Goal: Use online tool/utility

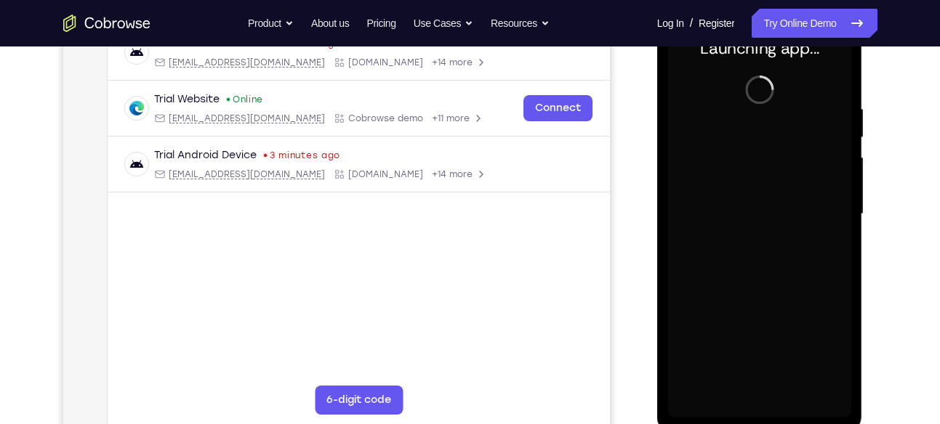
scroll to position [259, 0]
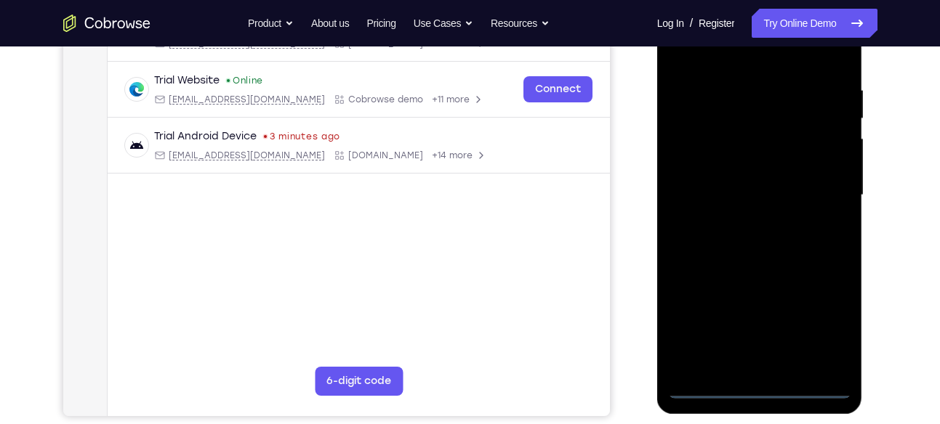
click at [757, 393] on div at bounding box center [759, 195] width 183 height 407
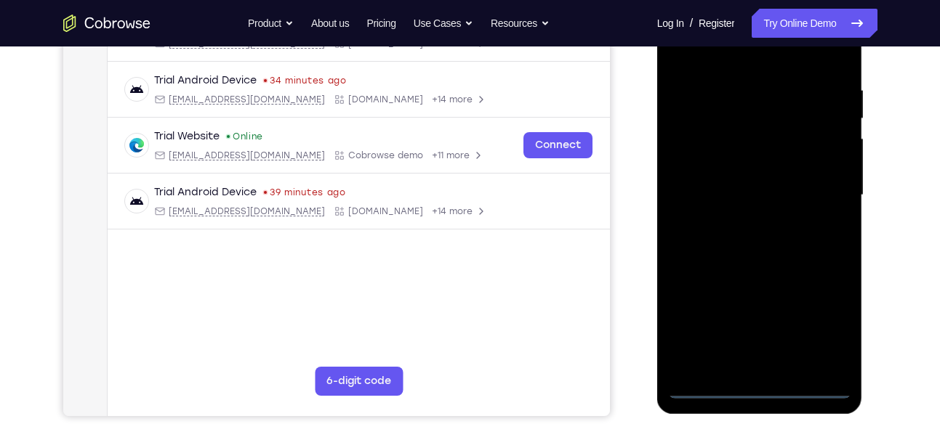
click at [823, 329] on div at bounding box center [759, 195] width 183 height 407
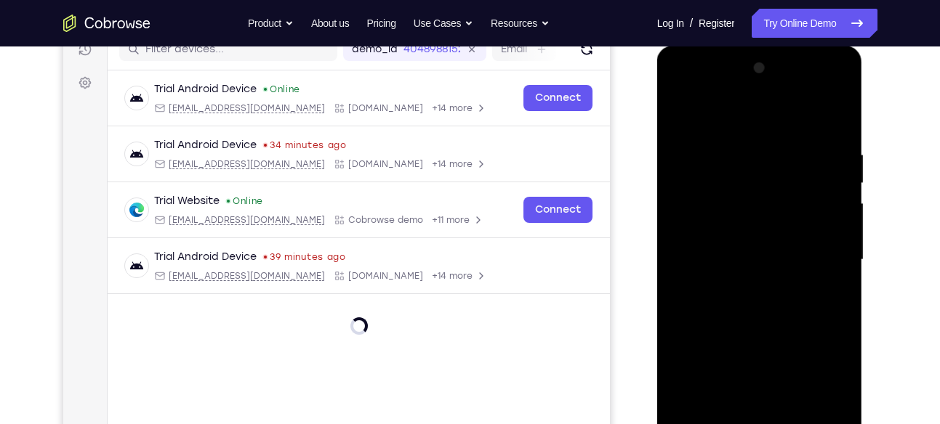
scroll to position [191, 0]
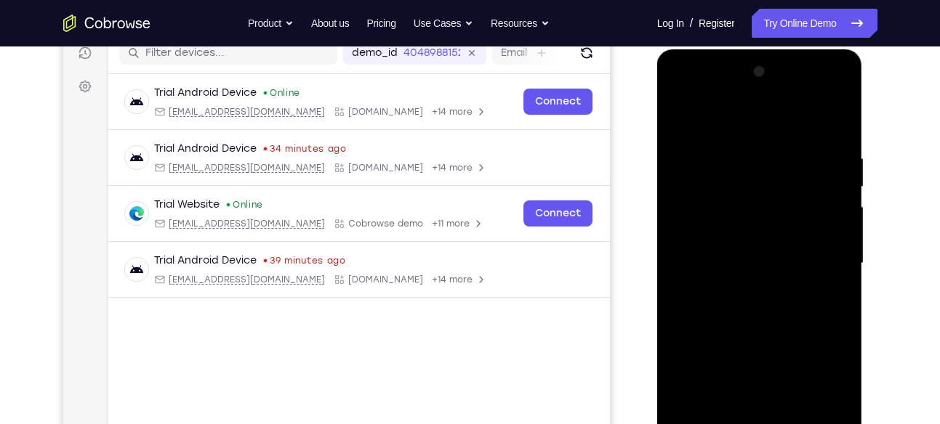
click at [690, 98] on div at bounding box center [759, 263] width 183 height 407
click at [827, 262] on div at bounding box center [759, 263] width 183 height 407
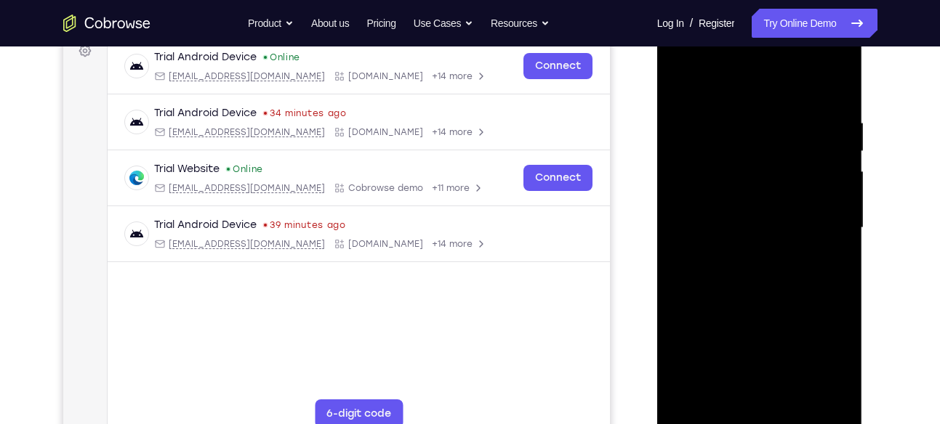
scroll to position [229, 0]
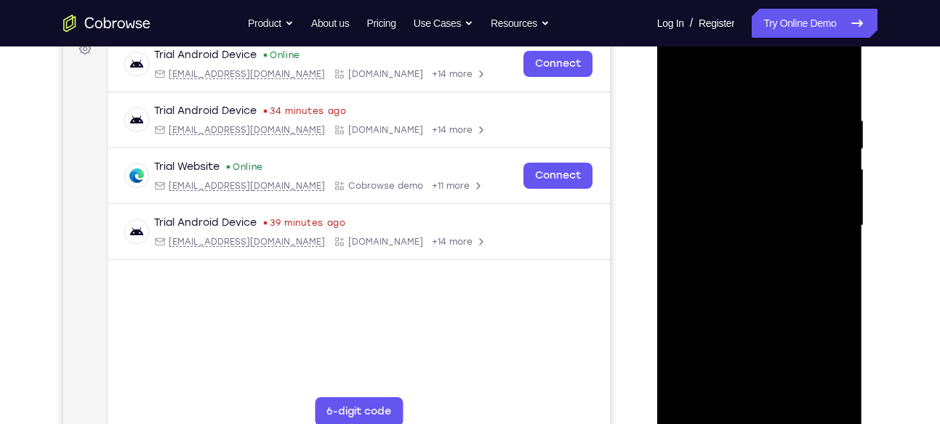
click at [749, 254] on div at bounding box center [759, 226] width 183 height 407
click at [765, 221] on div at bounding box center [759, 226] width 183 height 407
click at [735, 200] on div at bounding box center [759, 226] width 183 height 407
click at [713, 223] on div at bounding box center [759, 226] width 183 height 407
click at [695, 286] on div at bounding box center [759, 226] width 183 height 407
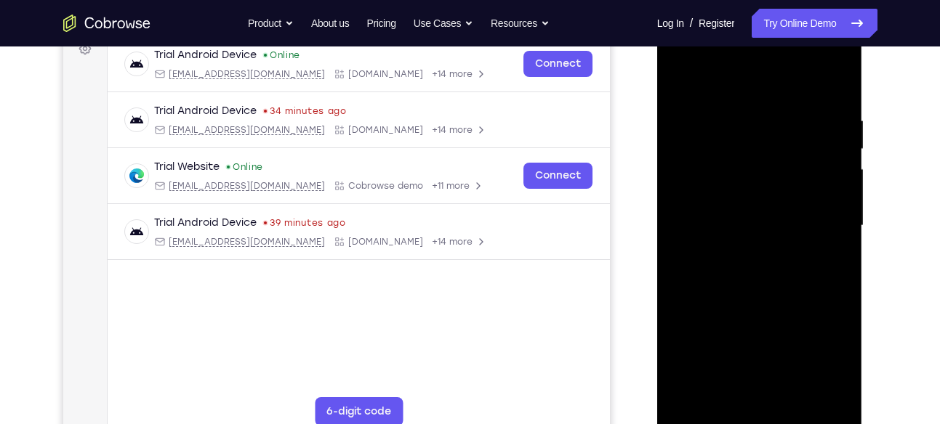
click at [707, 272] on div at bounding box center [759, 226] width 183 height 407
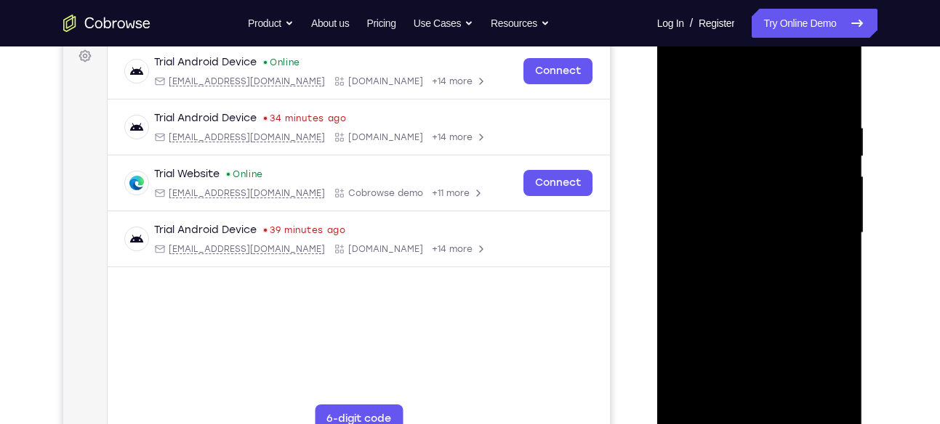
scroll to position [221, 0]
drag, startPoint x: 772, startPoint y: 289, endPoint x: 773, endPoint y: 217, distance: 71.9
click at [773, 217] on div at bounding box center [759, 234] width 183 height 407
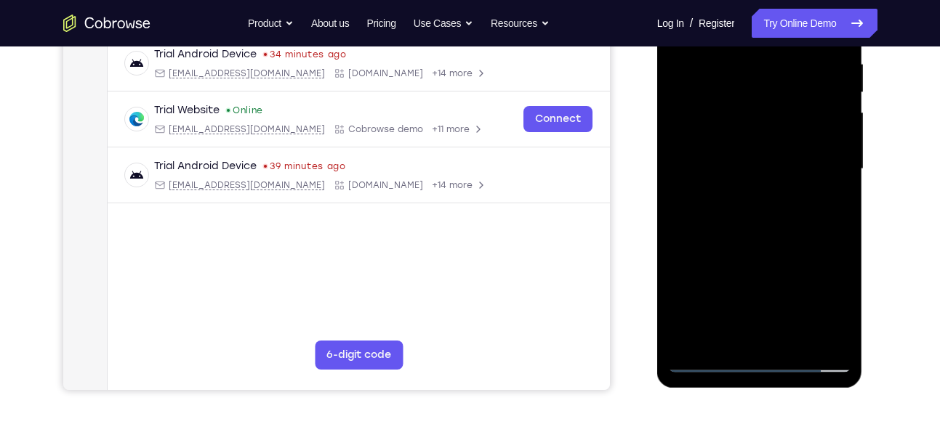
scroll to position [286, 0]
drag, startPoint x: 761, startPoint y: 266, endPoint x: 771, endPoint y: 139, distance: 127.6
click at [771, 139] on div at bounding box center [759, 168] width 183 height 407
drag, startPoint x: 767, startPoint y: 296, endPoint x: 775, endPoint y: 161, distance: 135.4
click at [775, 161] on div at bounding box center [759, 168] width 183 height 407
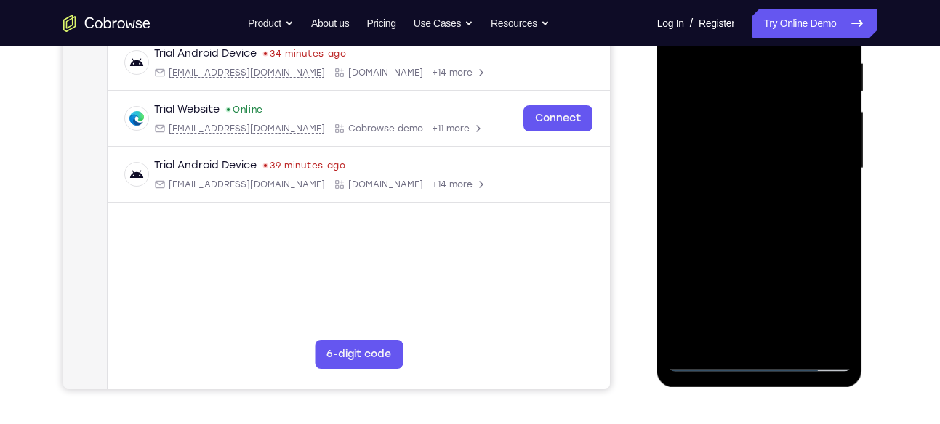
drag, startPoint x: 752, startPoint y: 280, endPoint x: 757, endPoint y: 177, distance: 104.0
click at [757, 177] on div at bounding box center [759, 168] width 183 height 407
drag, startPoint x: 743, startPoint y: 262, endPoint x: 752, endPoint y: 137, distance: 125.3
click at [752, 137] on div at bounding box center [759, 168] width 183 height 407
drag, startPoint x: 777, startPoint y: 129, endPoint x: 753, endPoint y: 210, distance: 84.8
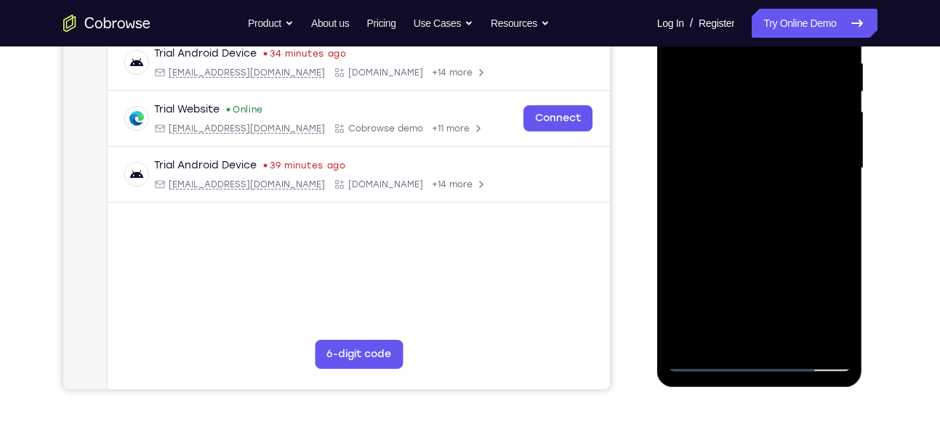
click at [753, 210] on div at bounding box center [759, 168] width 183 height 407
drag, startPoint x: 734, startPoint y: 286, endPoint x: 736, endPoint y: 156, distance: 129.4
click at [736, 156] on div at bounding box center [759, 168] width 183 height 407
drag, startPoint x: 736, startPoint y: 278, endPoint x: 746, endPoint y: 174, distance: 105.1
click at [746, 174] on div at bounding box center [759, 168] width 183 height 407
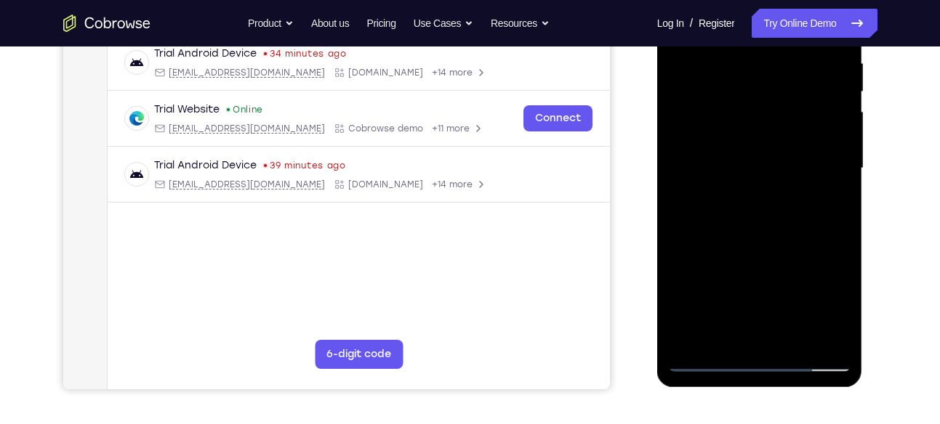
drag, startPoint x: 747, startPoint y: 276, endPoint x: 753, endPoint y: 150, distance: 126.6
click at [753, 150] on div at bounding box center [759, 168] width 183 height 407
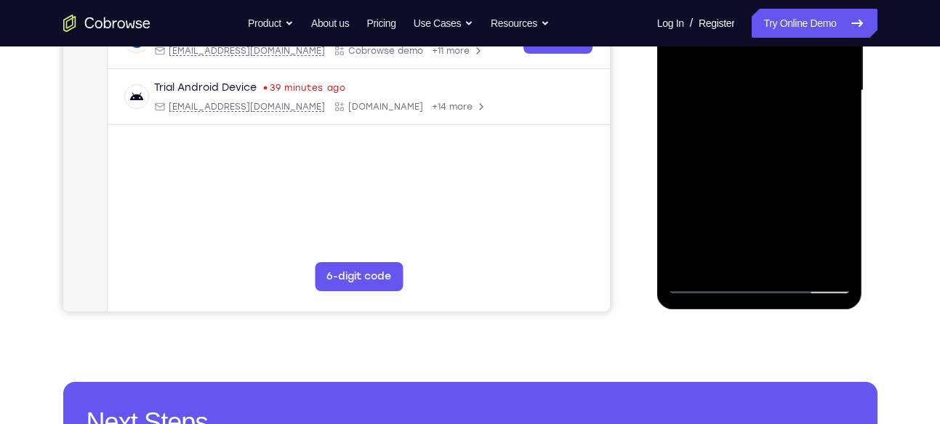
scroll to position [365, 0]
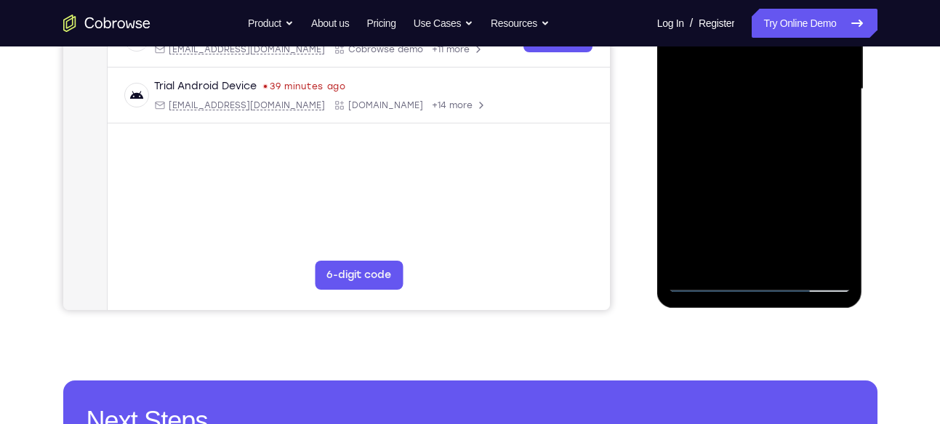
drag, startPoint x: 798, startPoint y: 110, endPoint x: 791, endPoint y: 146, distance: 37.1
click at [791, 146] on div at bounding box center [759, 89] width 183 height 407
drag, startPoint x: 791, startPoint y: 99, endPoint x: 775, endPoint y: 166, distance: 69.6
click at [775, 166] on div at bounding box center [759, 89] width 183 height 407
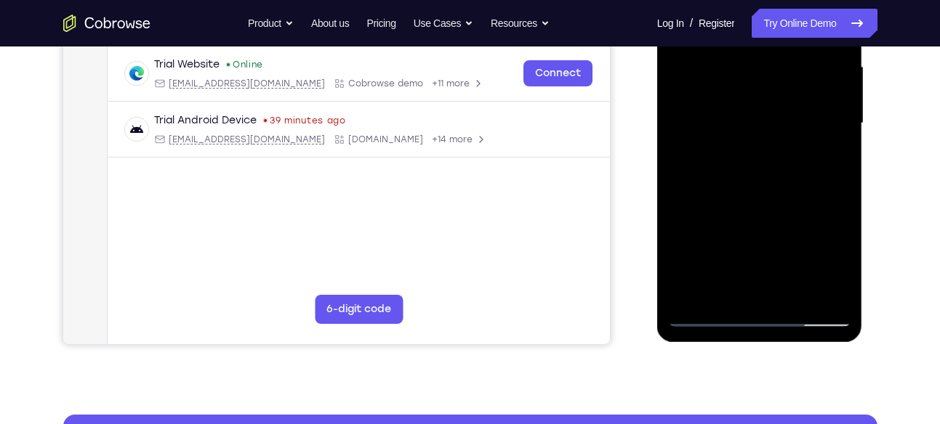
scroll to position [329, 0]
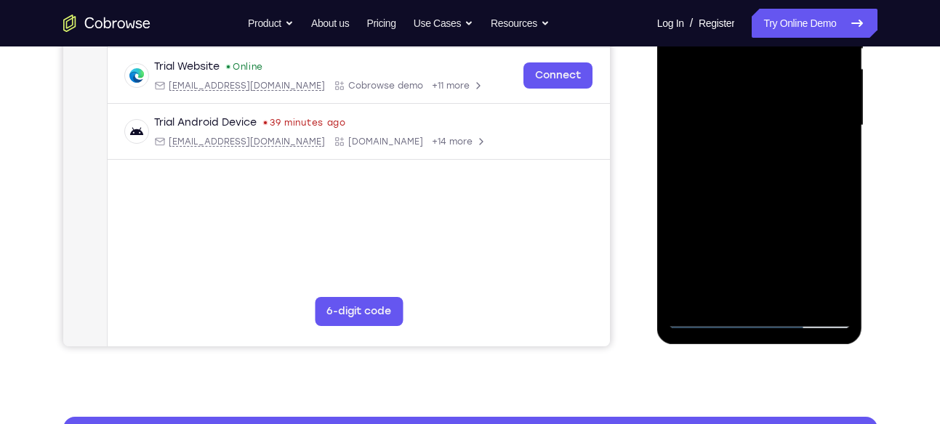
click at [844, 97] on div at bounding box center [759, 125] width 183 height 407
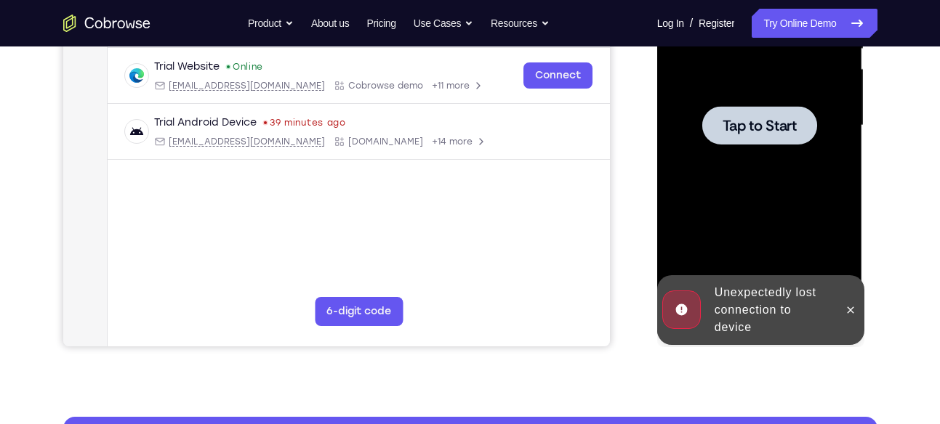
scroll to position [314, 0]
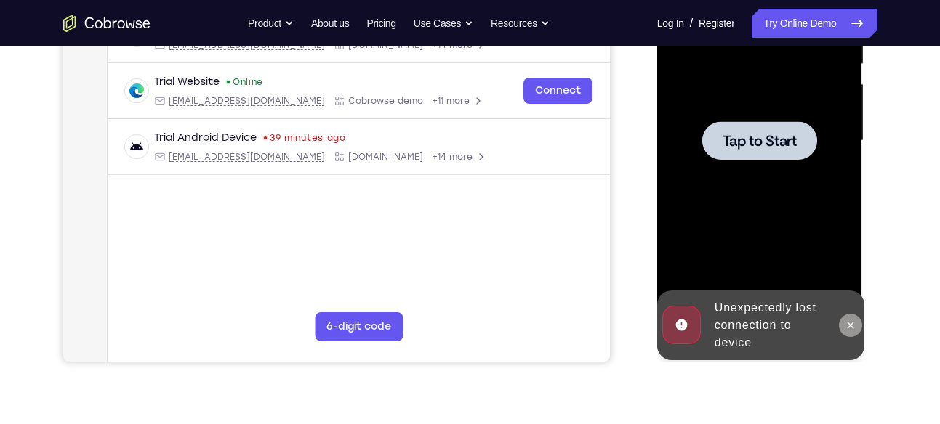
click at [851, 320] on icon at bounding box center [850, 326] width 12 height 12
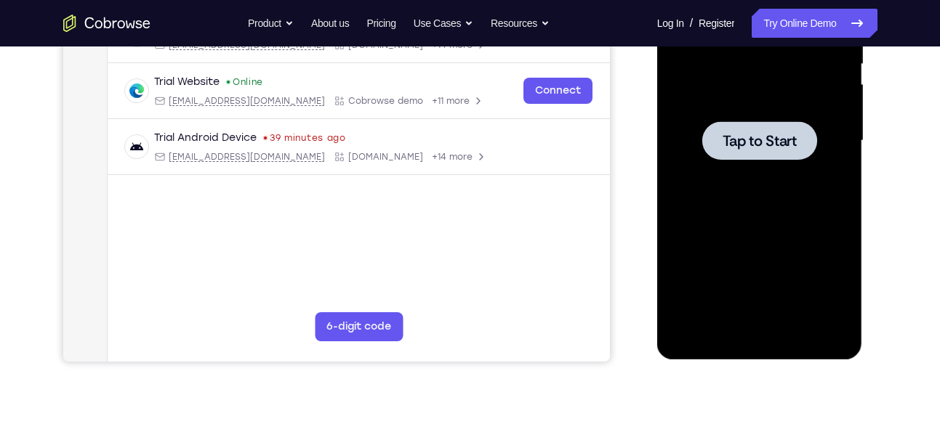
click at [773, 238] on div at bounding box center [759, 141] width 183 height 407
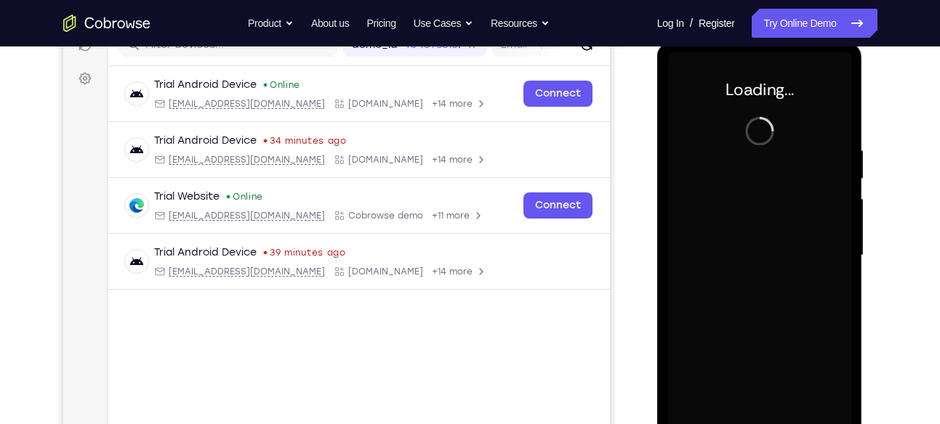
scroll to position [200, 0]
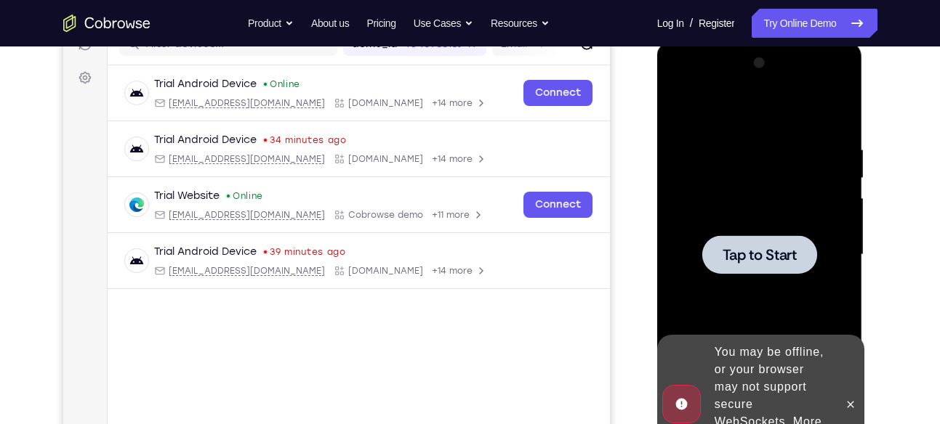
click at [805, 278] on div at bounding box center [759, 255] width 183 height 407
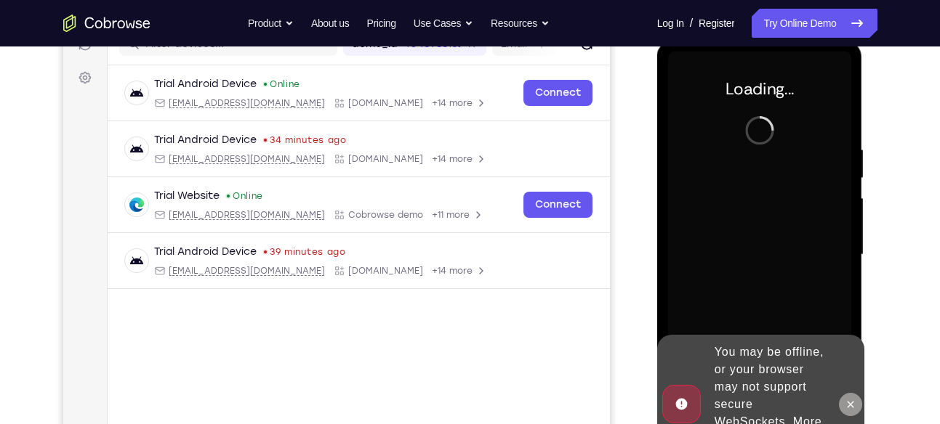
click at [847, 399] on icon at bounding box center [850, 405] width 12 height 12
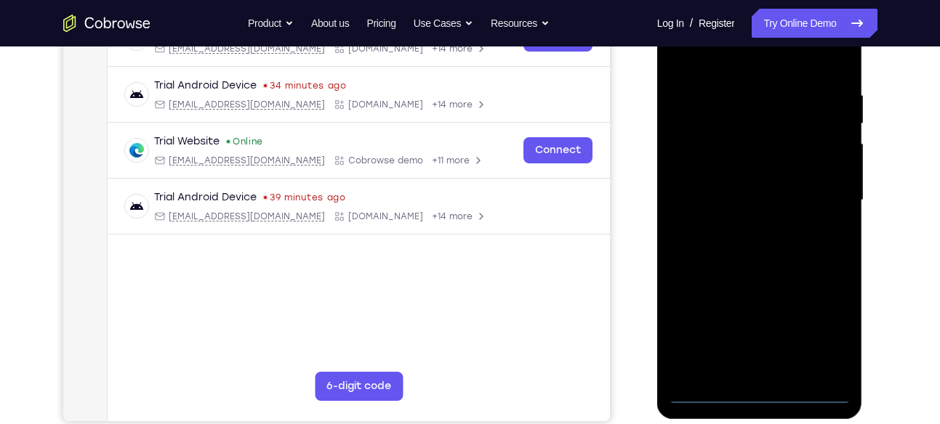
scroll to position [255, 0]
click at [762, 395] on div at bounding box center [759, 199] width 183 height 407
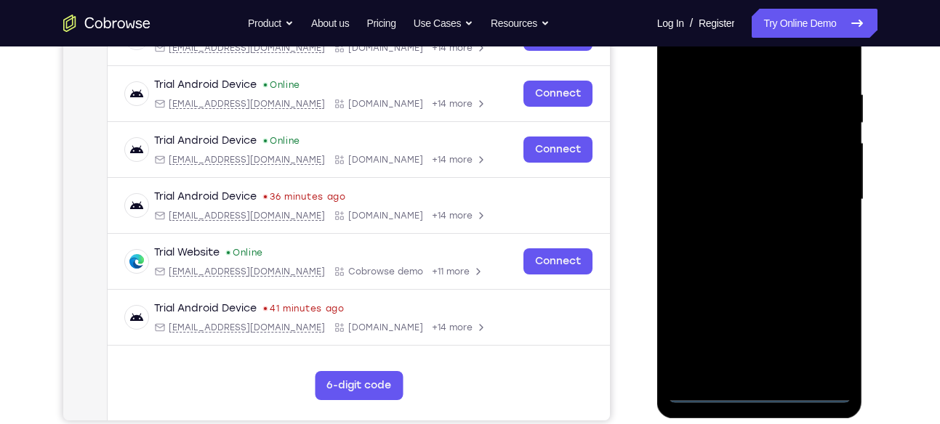
click at [822, 316] on div at bounding box center [759, 199] width 183 height 407
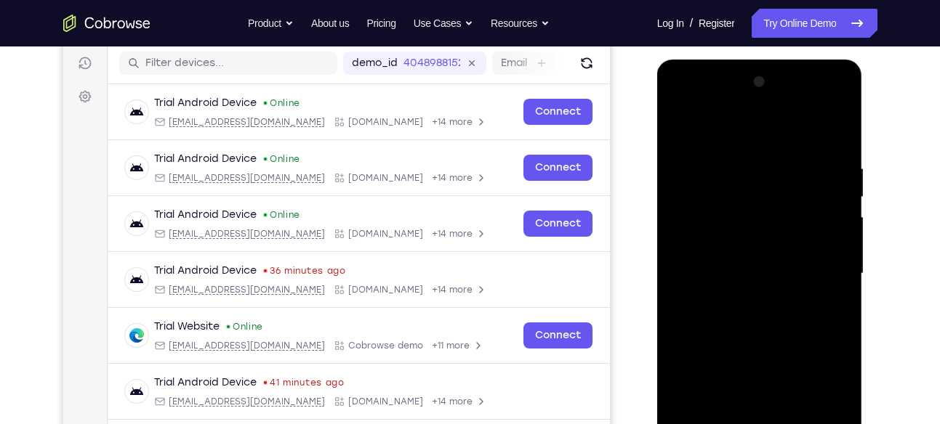
scroll to position [175, 0]
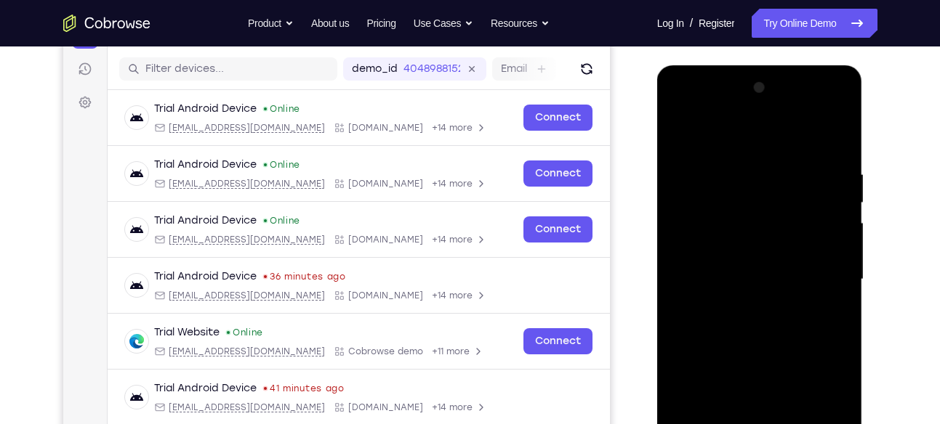
click at [700, 104] on div at bounding box center [759, 279] width 183 height 407
click at [817, 282] on div at bounding box center [759, 279] width 183 height 407
click at [824, 270] on div at bounding box center [759, 279] width 183 height 407
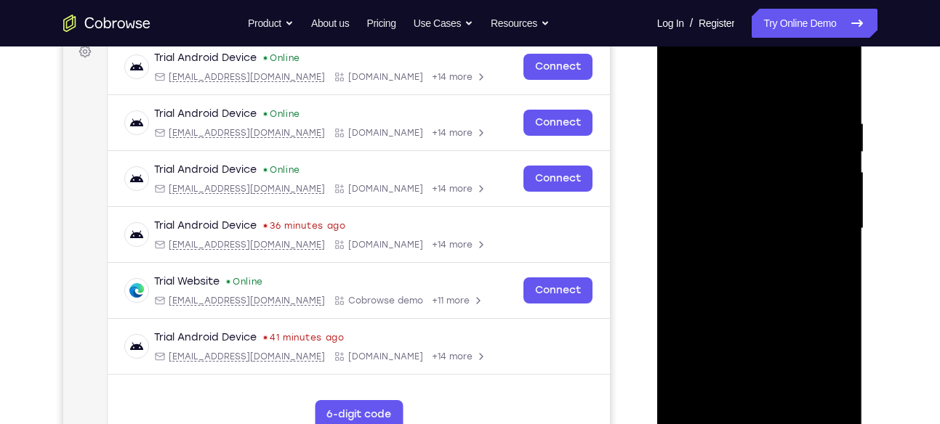
scroll to position [241, 0]
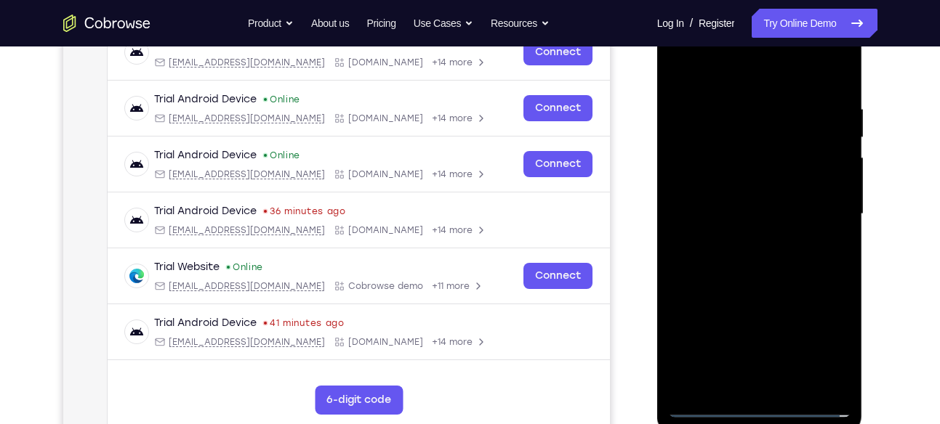
click at [777, 384] on div at bounding box center [759, 214] width 183 height 407
click at [733, 211] on div at bounding box center [759, 214] width 183 height 407
click at [724, 187] on div at bounding box center [759, 214] width 183 height 407
click at [711, 210] on div at bounding box center [759, 214] width 183 height 407
click at [703, 269] on div at bounding box center [759, 214] width 183 height 407
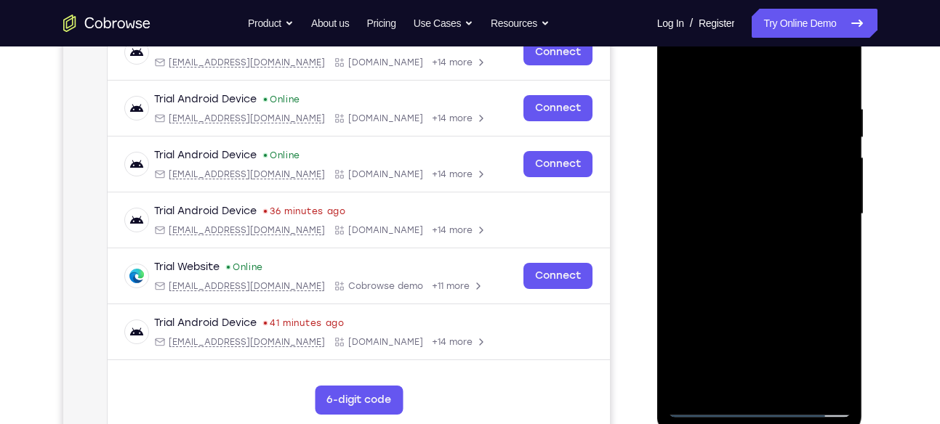
click at [747, 257] on div at bounding box center [759, 214] width 183 height 407
click at [767, 262] on div at bounding box center [759, 214] width 183 height 407
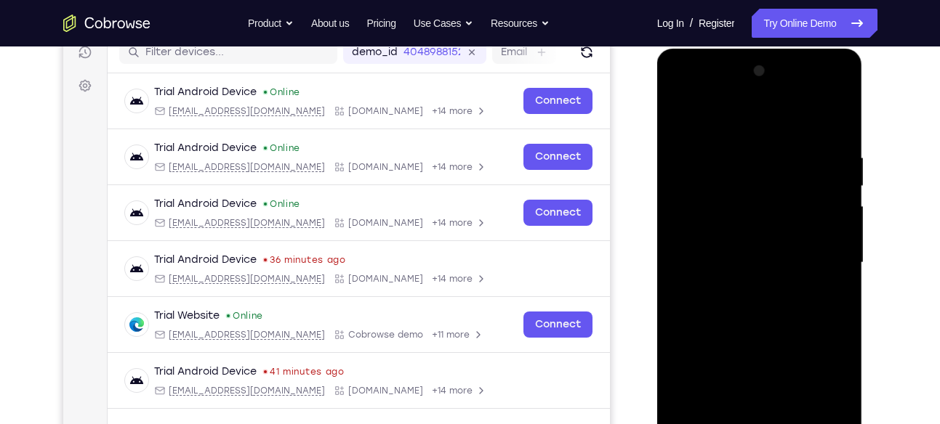
scroll to position [201, 0]
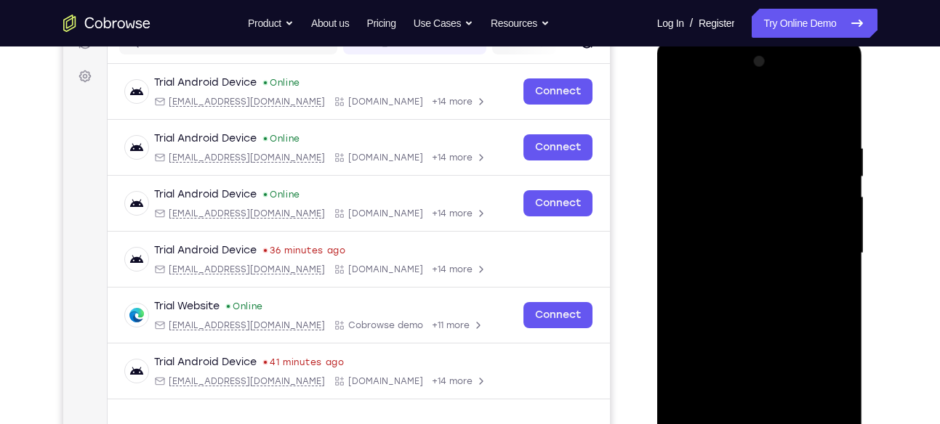
click at [841, 132] on div at bounding box center [759, 253] width 183 height 407
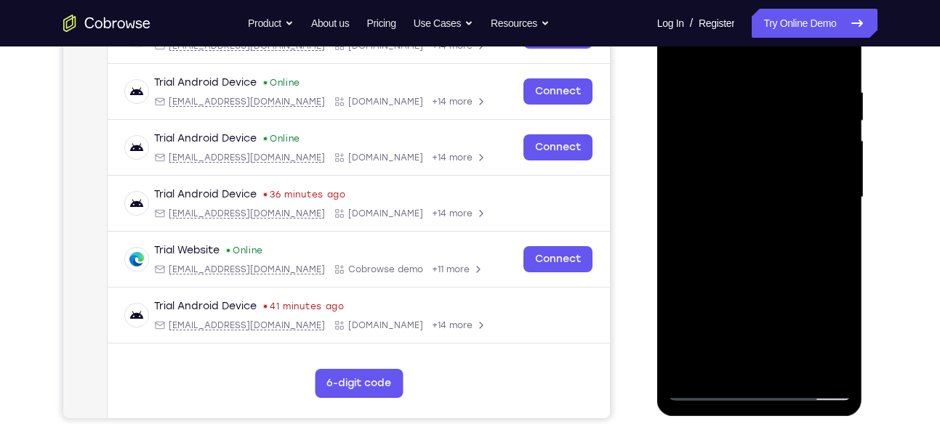
scroll to position [258, 0]
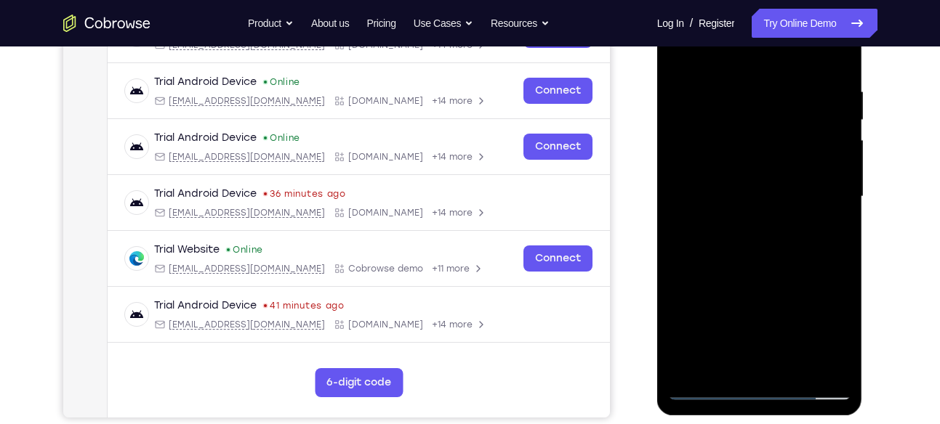
click at [729, 79] on div at bounding box center [759, 196] width 183 height 407
click at [829, 177] on div at bounding box center [759, 196] width 183 height 407
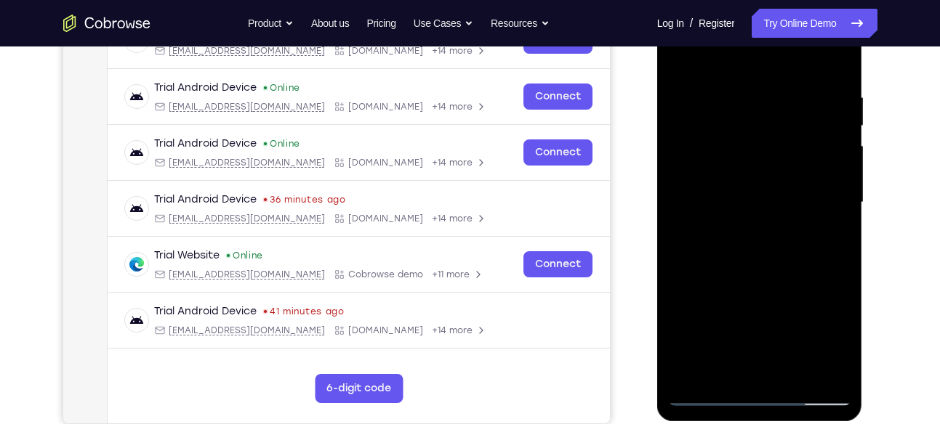
scroll to position [251, 0]
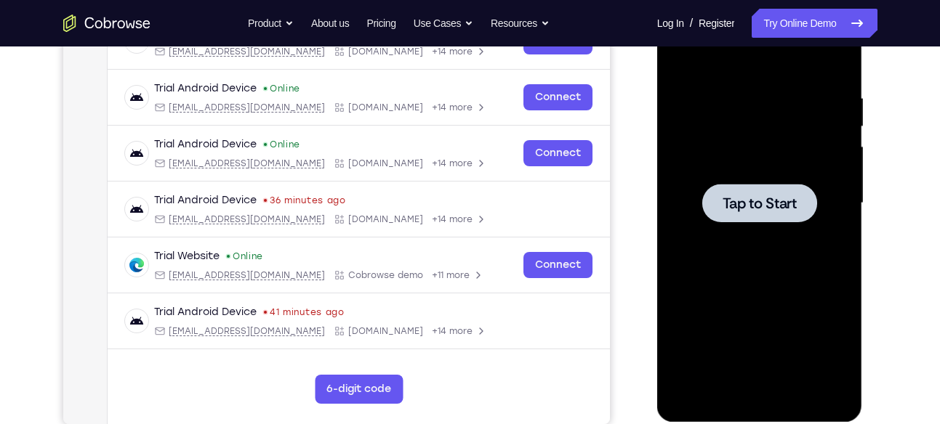
click at [743, 203] on span "Tap to Start" at bounding box center [759, 203] width 74 height 15
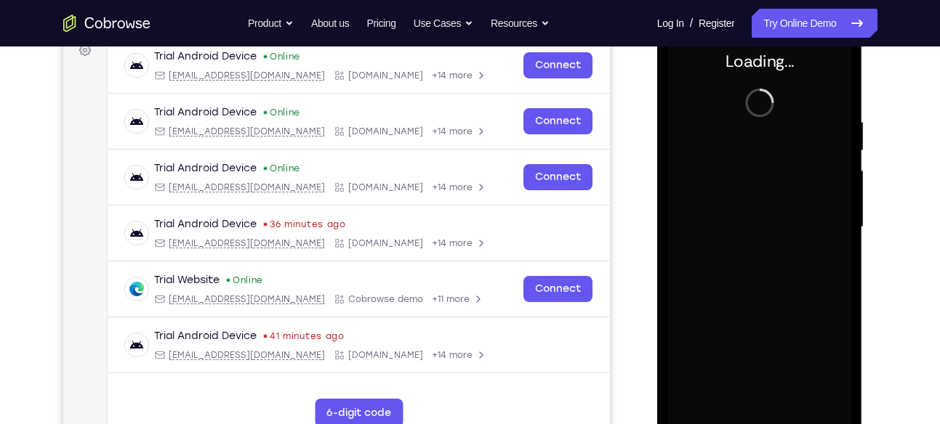
scroll to position [229, 0]
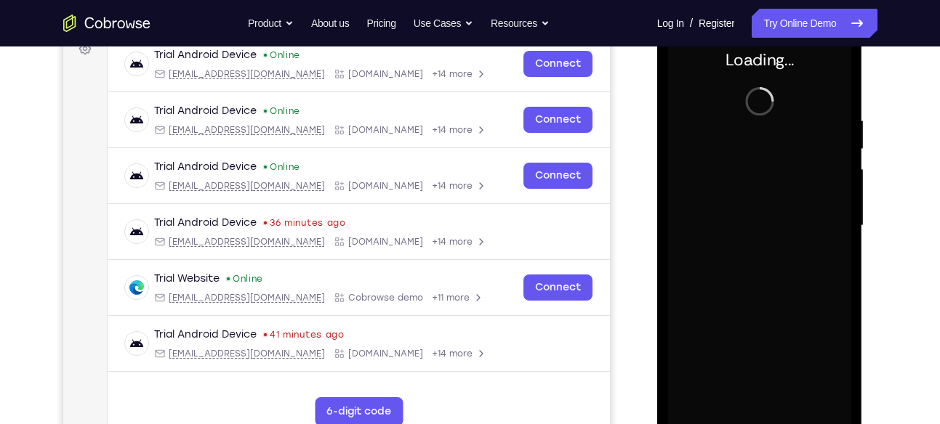
click at [628, 228] on div "Your Support Agent Your Customer Web iOS Android" at bounding box center [470, 179] width 814 height 537
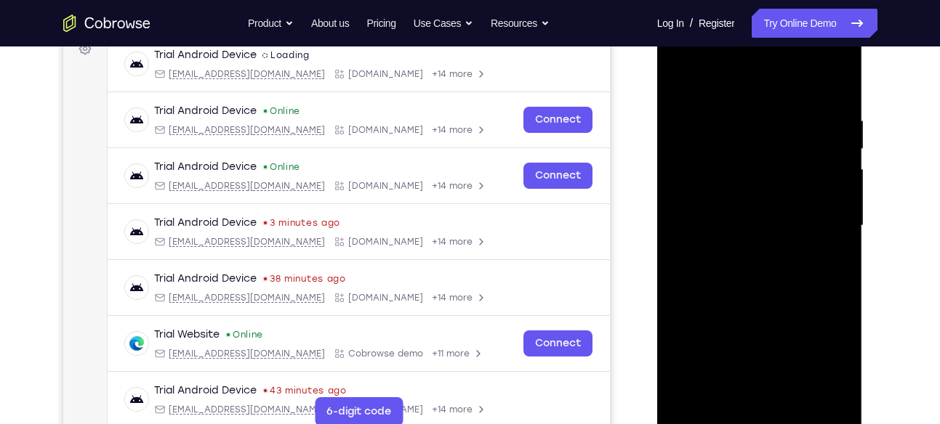
click at [759, 417] on div at bounding box center [759, 226] width 183 height 407
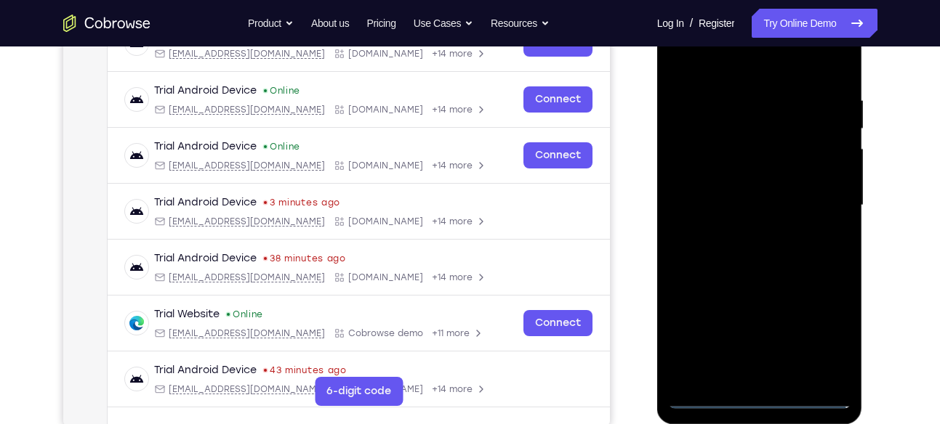
scroll to position [249, 0]
click at [823, 335] on div at bounding box center [759, 206] width 183 height 407
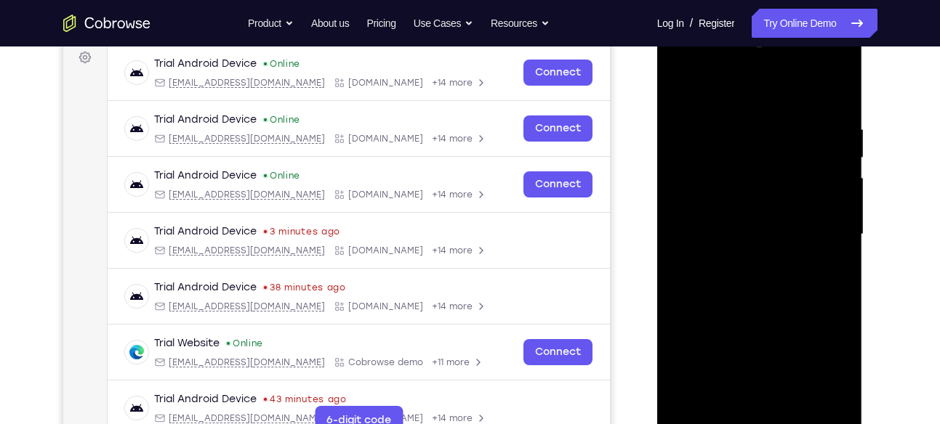
scroll to position [217, 0]
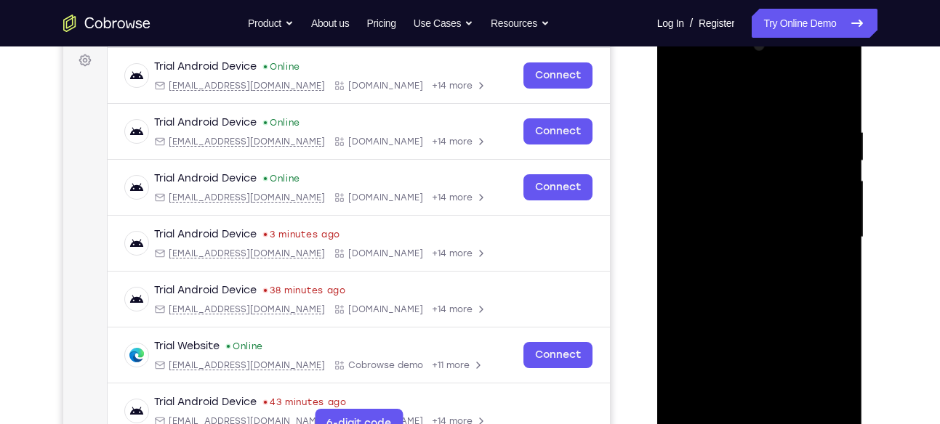
click at [695, 68] on div at bounding box center [759, 237] width 183 height 407
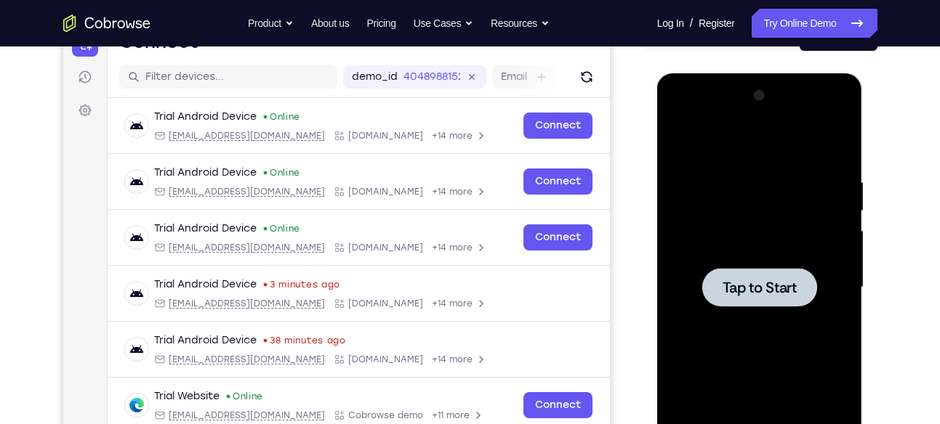
click at [809, 280] on div at bounding box center [759, 287] width 115 height 39
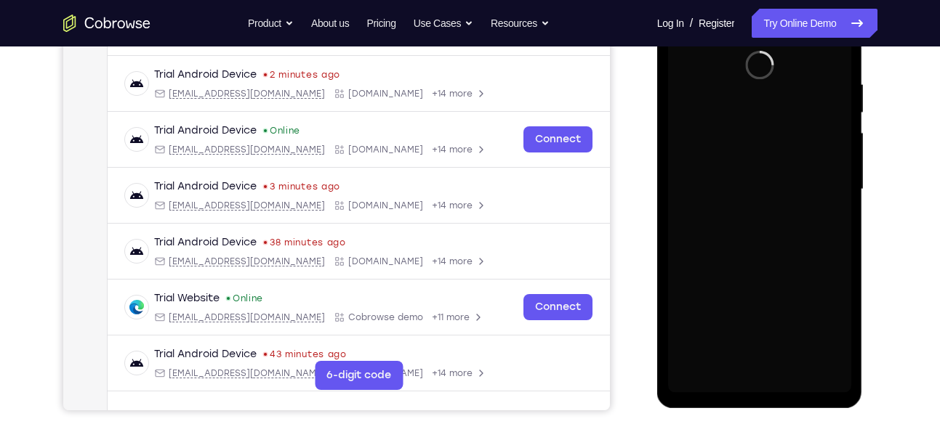
scroll to position [266, 0]
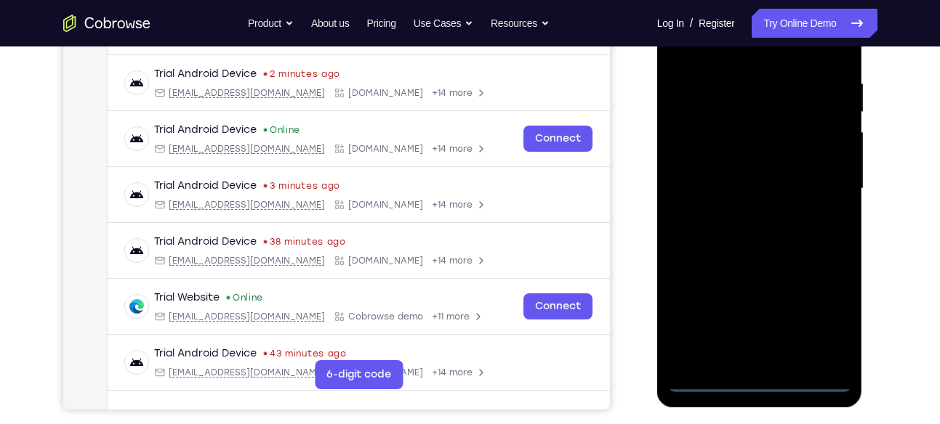
click at [754, 381] on div at bounding box center [759, 188] width 183 height 407
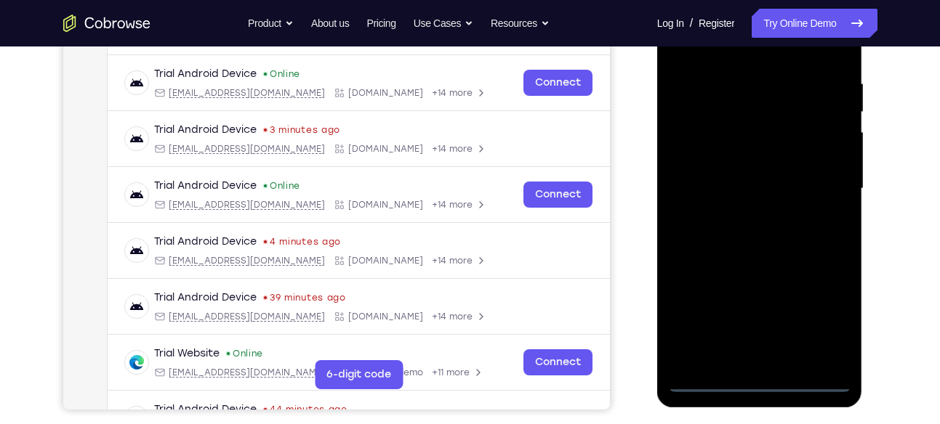
click at [830, 324] on div at bounding box center [759, 188] width 183 height 407
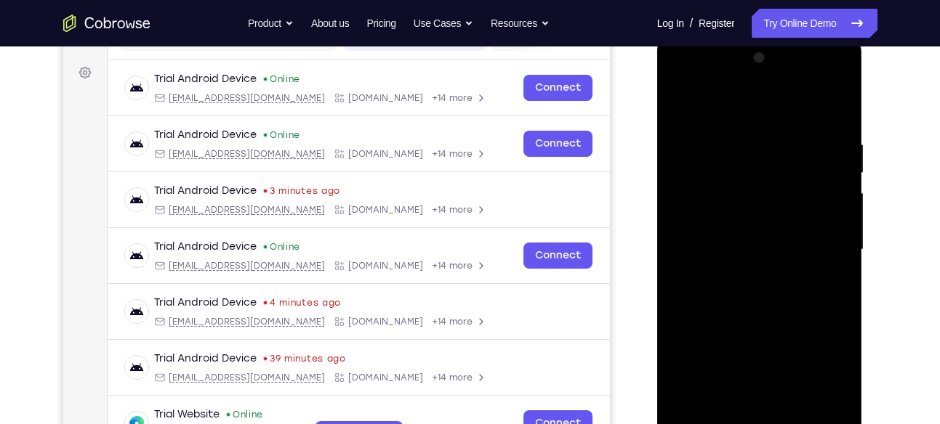
scroll to position [203, 0]
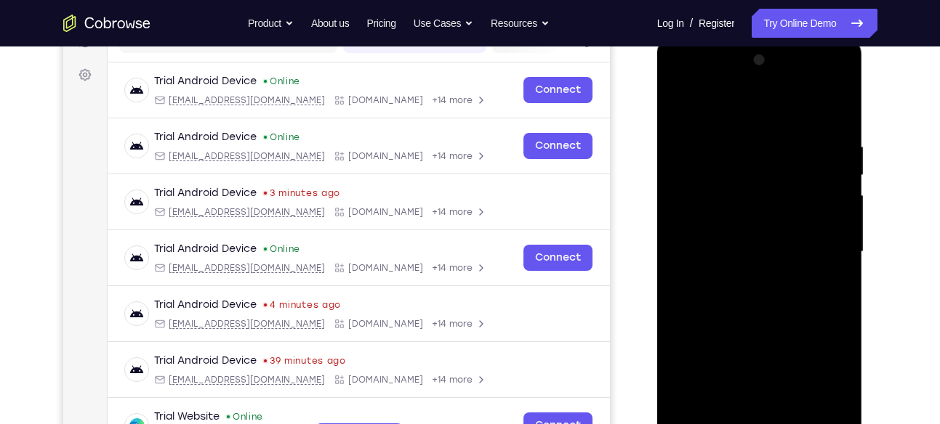
click at [688, 81] on div at bounding box center [759, 252] width 183 height 407
click at [819, 254] on div at bounding box center [759, 252] width 183 height 407
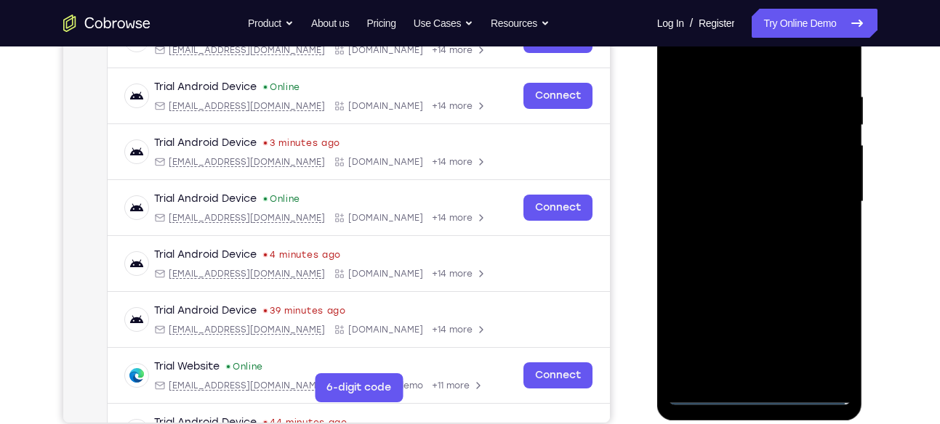
scroll to position [256, 0]
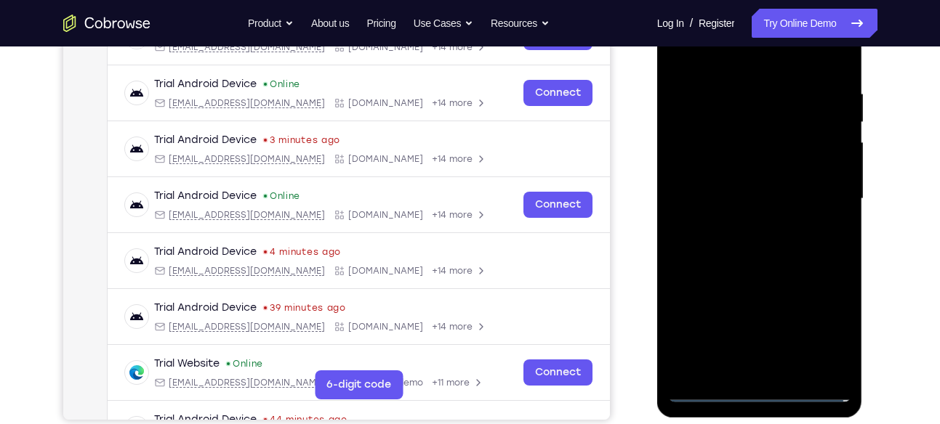
click at [743, 227] on div at bounding box center [759, 199] width 183 height 407
click at [740, 170] on div at bounding box center [759, 199] width 183 height 407
click at [731, 193] on div at bounding box center [759, 199] width 183 height 407
click at [735, 223] on div at bounding box center [759, 199] width 183 height 407
click at [759, 170] on div at bounding box center [759, 199] width 183 height 407
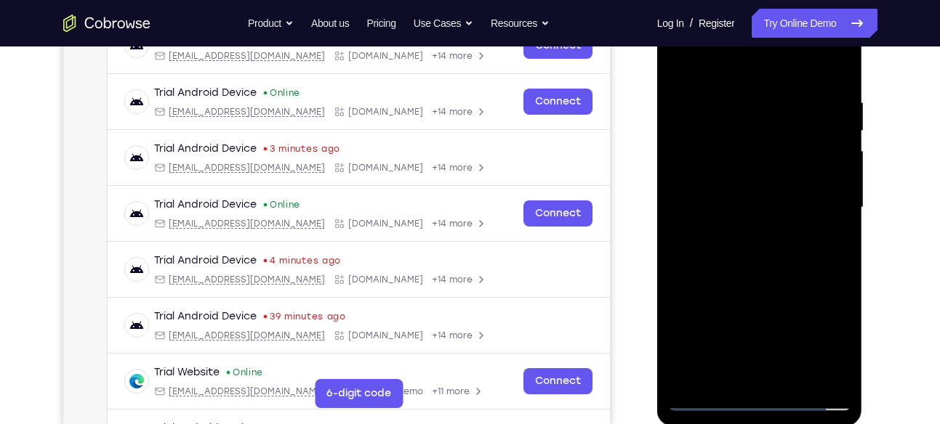
scroll to position [246, 0]
click at [743, 105] on div at bounding box center [759, 208] width 183 height 407
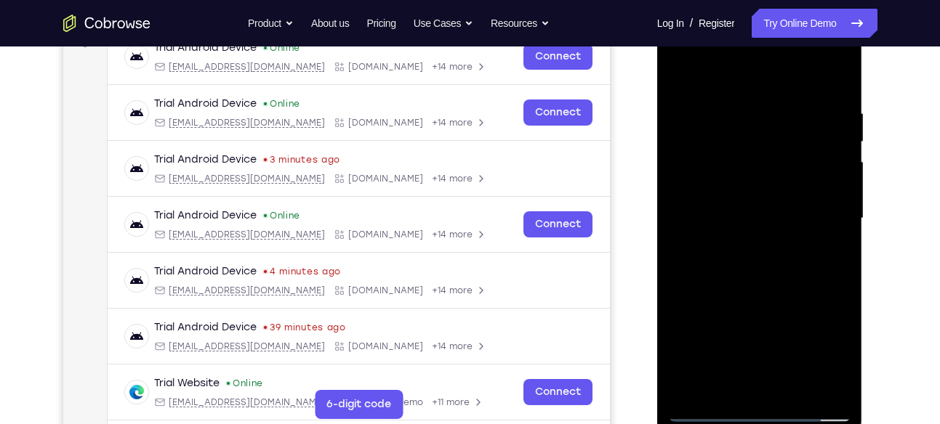
scroll to position [241, 0]
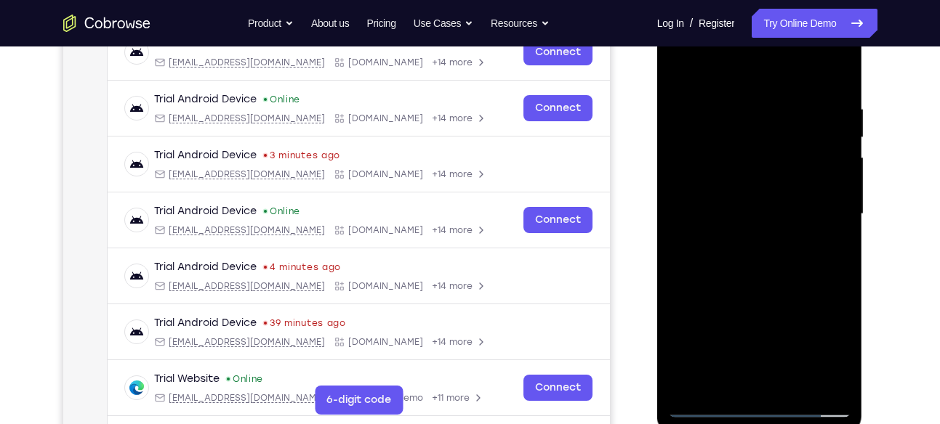
click at [832, 207] on div at bounding box center [759, 214] width 183 height 407
click at [831, 130] on div at bounding box center [759, 214] width 183 height 407
drag, startPoint x: 839, startPoint y: 153, endPoint x: 807, endPoint y: 155, distance: 31.3
click at [807, 155] on div at bounding box center [759, 214] width 183 height 407
drag, startPoint x: 820, startPoint y: 188, endPoint x: 767, endPoint y: 186, distance: 53.1
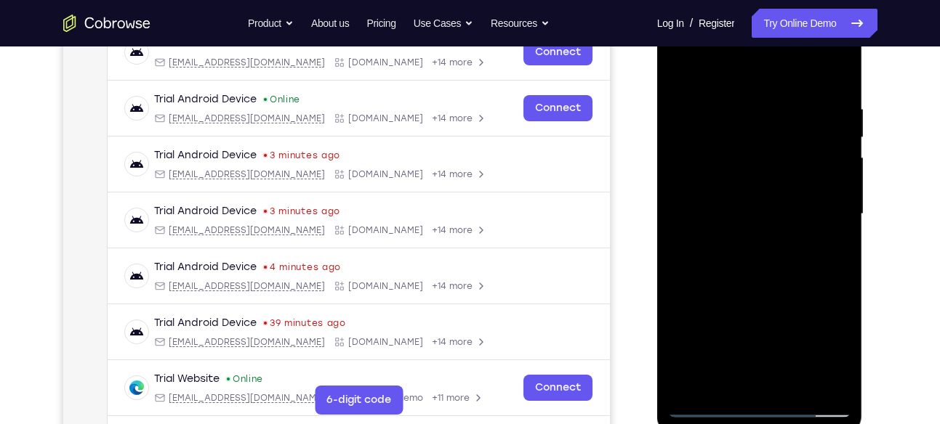
click at [767, 186] on div at bounding box center [759, 214] width 183 height 407
drag, startPoint x: 823, startPoint y: 199, endPoint x: 767, endPoint y: 203, distance: 56.8
click at [767, 203] on div at bounding box center [759, 214] width 183 height 407
drag, startPoint x: 837, startPoint y: 134, endPoint x: 819, endPoint y: 146, distance: 22.0
click at [819, 146] on div at bounding box center [759, 214] width 183 height 407
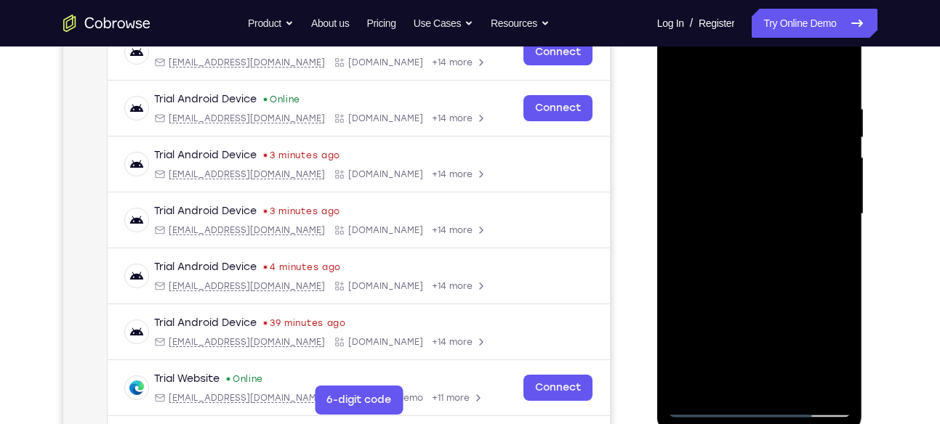
drag, startPoint x: 819, startPoint y: 126, endPoint x: 735, endPoint y: 166, distance: 92.6
click at [735, 166] on div at bounding box center [759, 214] width 183 height 407
click at [798, 148] on div at bounding box center [759, 214] width 183 height 407
click at [825, 148] on div at bounding box center [759, 214] width 183 height 407
drag, startPoint x: 828, startPoint y: 178, endPoint x: 767, endPoint y: 183, distance: 61.2
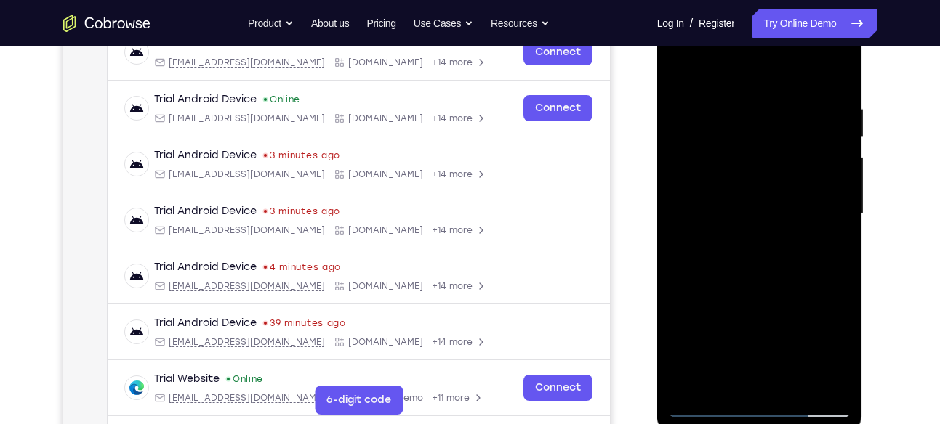
click at [767, 183] on div at bounding box center [759, 214] width 183 height 407
drag, startPoint x: 828, startPoint y: 170, endPoint x: 764, endPoint y: 184, distance: 65.4
click at [764, 184] on div at bounding box center [759, 214] width 183 height 407
drag, startPoint x: 825, startPoint y: 107, endPoint x: 766, endPoint y: 139, distance: 67.6
click at [766, 139] on div at bounding box center [759, 214] width 183 height 407
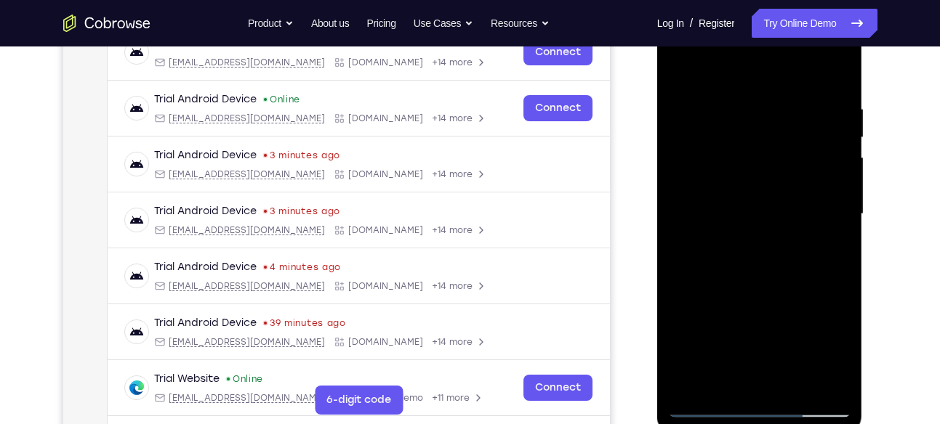
click at [834, 143] on div at bounding box center [759, 214] width 183 height 407
drag, startPoint x: 834, startPoint y: 164, endPoint x: 787, endPoint y: 171, distance: 47.7
click at [787, 171] on div at bounding box center [759, 214] width 183 height 407
drag, startPoint x: 841, startPoint y: 118, endPoint x: 785, endPoint y: 133, distance: 57.8
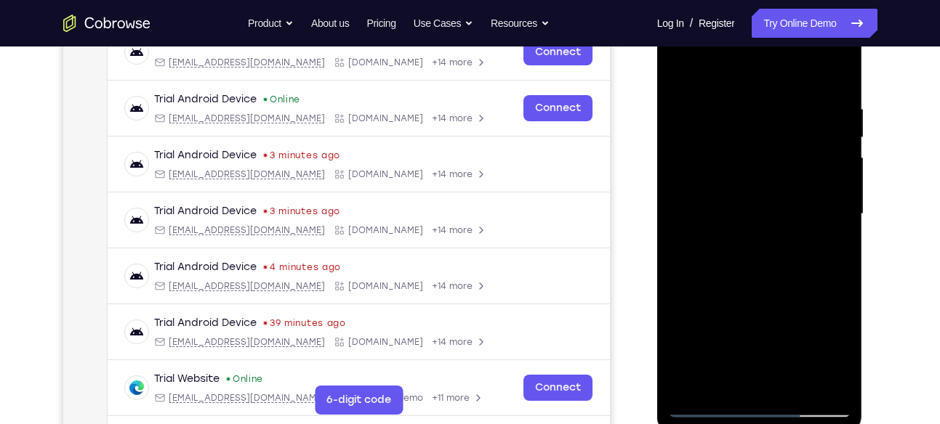
click at [785, 133] on div at bounding box center [759, 214] width 183 height 407
drag, startPoint x: 823, startPoint y: 184, endPoint x: 756, endPoint y: 184, distance: 67.6
click at [756, 184] on div at bounding box center [759, 214] width 183 height 407
drag, startPoint x: 804, startPoint y: 138, endPoint x: 753, endPoint y: 145, distance: 50.6
click at [753, 145] on div at bounding box center [759, 214] width 183 height 407
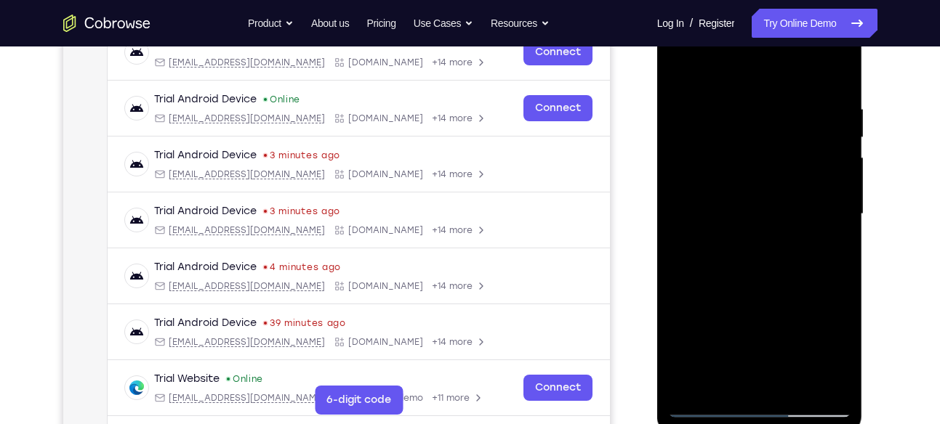
click at [682, 192] on div at bounding box center [759, 214] width 183 height 407
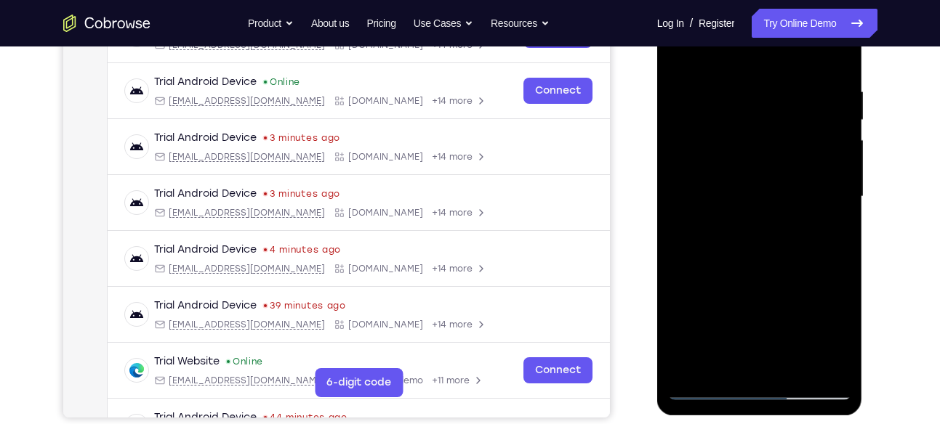
scroll to position [259, 0]
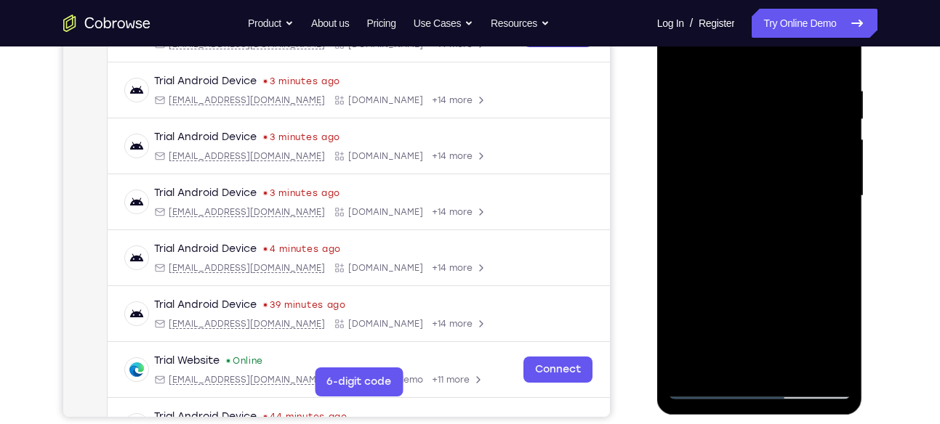
click at [836, 146] on div at bounding box center [759, 196] width 183 height 407
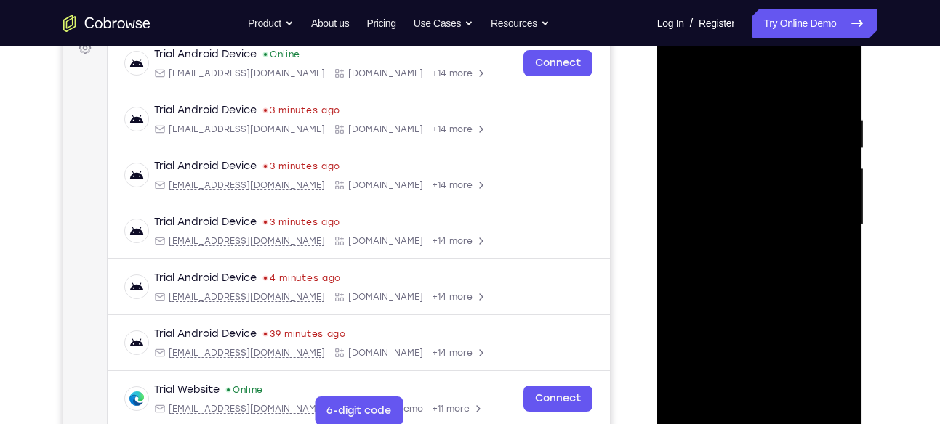
scroll to position [237, 0]
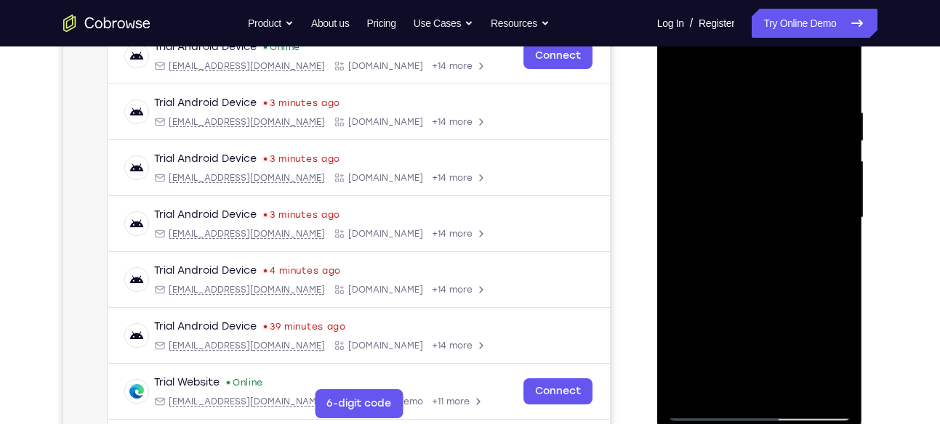
click at [833, 179] on div at bounding box center [759, 218] width 183 height 407
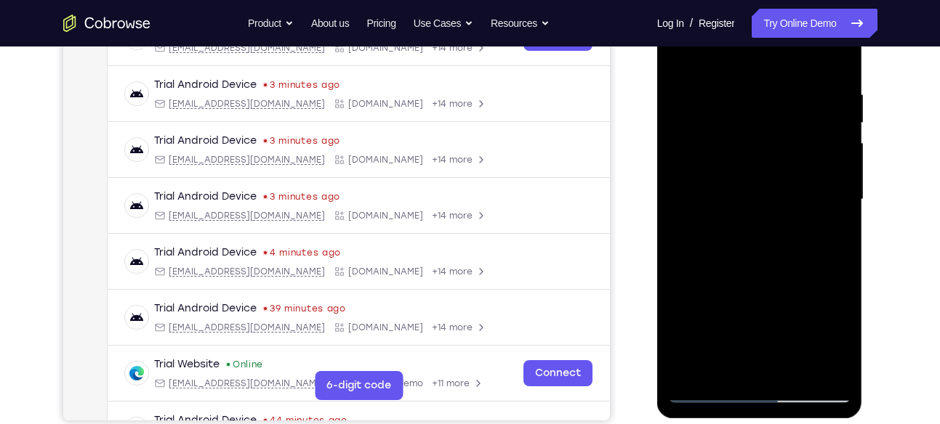
scroll to position [259, 0]
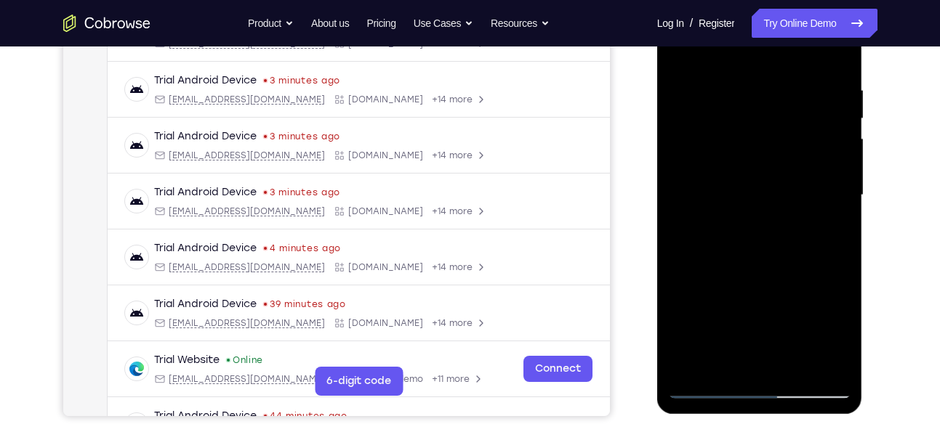
click at [833, 161] on div at bounding box center [759, 195] width 183 height 407
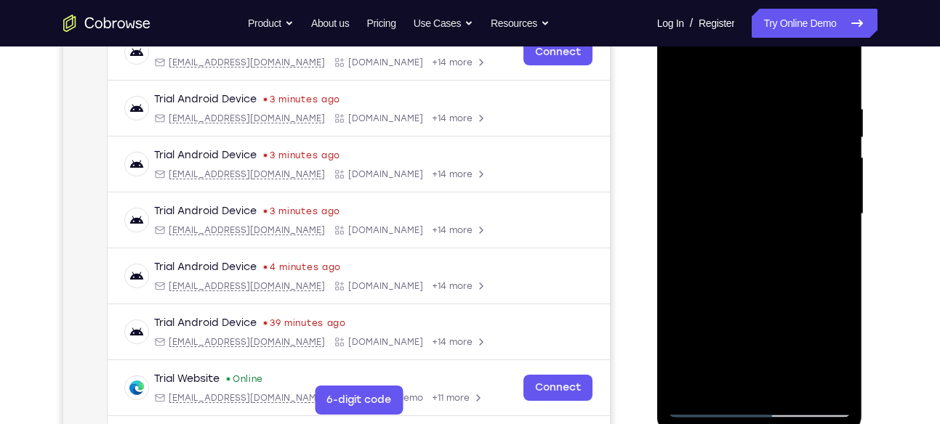
scroll to position [238, 0]
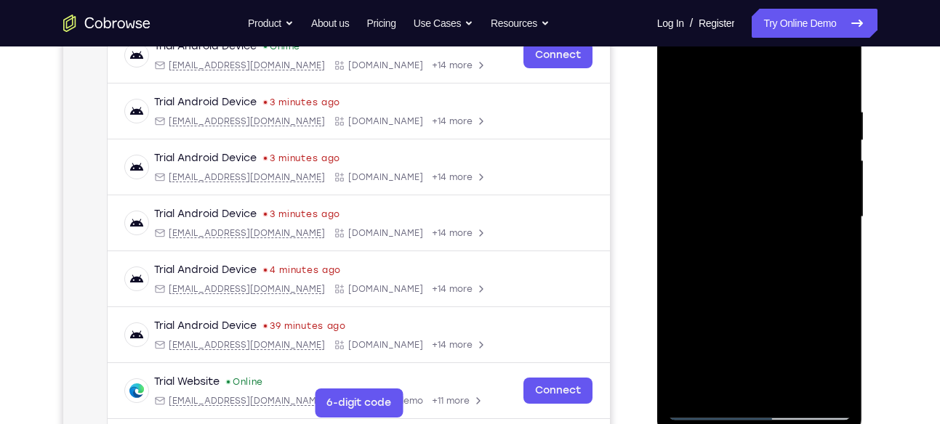
drag, startPoint x: 839, startPoint y: 199, endPoint x: 764, endPoint y: 171, distance: 79.8
click at [764, 171] on div at bounding box center [759, 217] width 183 height 407
drag, startPoint x: 815, startPoint y: 166, endPoint x: 761, endPoint y: 176, distance: 54.7
click at [761, 176] on div at bounding box center [759, 217] width 183 height 407
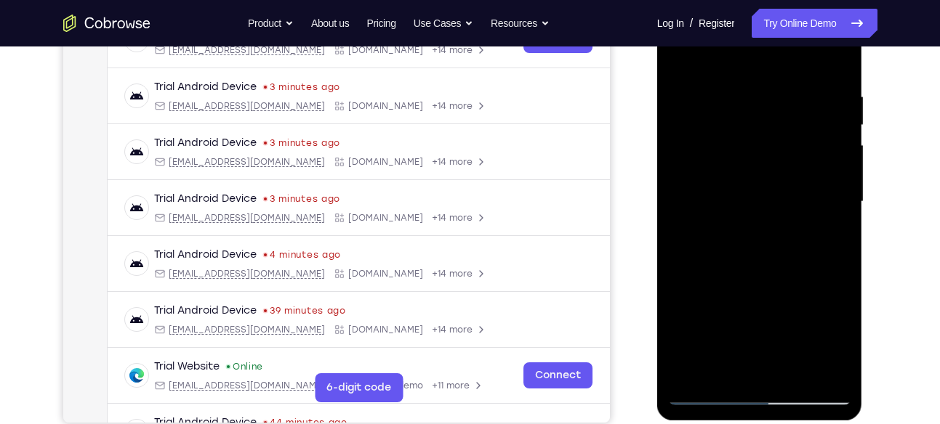
scroll to position [254, 0]
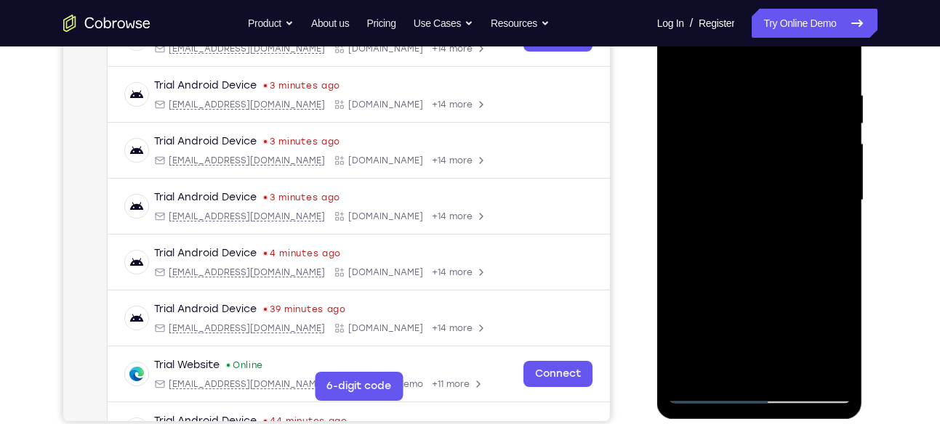
drag, startPoint x: 819, startPoint y: 192, endPoint x: 767, endPoint y: 207, distance: 53.8
click at [767, 207] on div at bounding box center [759, 200] width 183 height 407
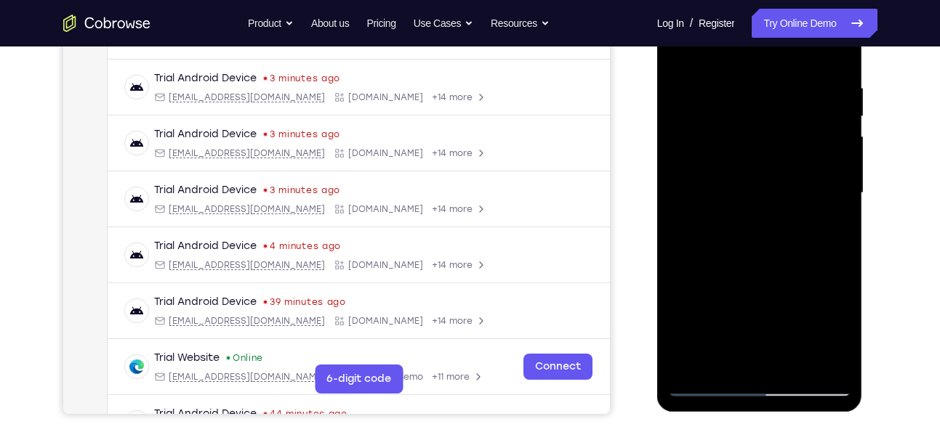
scroll to position [242, 0]
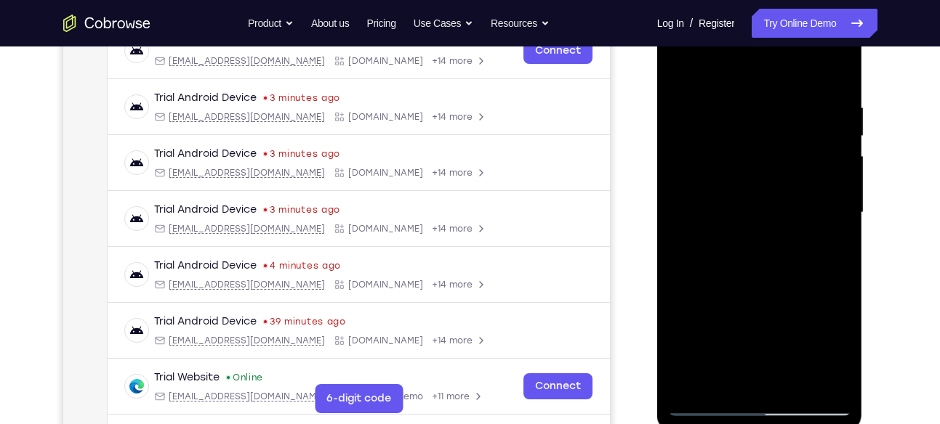
drag, startPoint x: 823, startPoint y: 209, endPoint x: 722, endPoint y: 222, distance: 102.5
click at [722, 222] on div at bounding box center [759, 212] width 183 height 407
drag, startPoint x: 819, startPoint y: 194, endPoint x: 770, endPoint y: 206, distance: 50.2
click at [770, 206] on div at bounding box center [759, 212] width 183 height 407
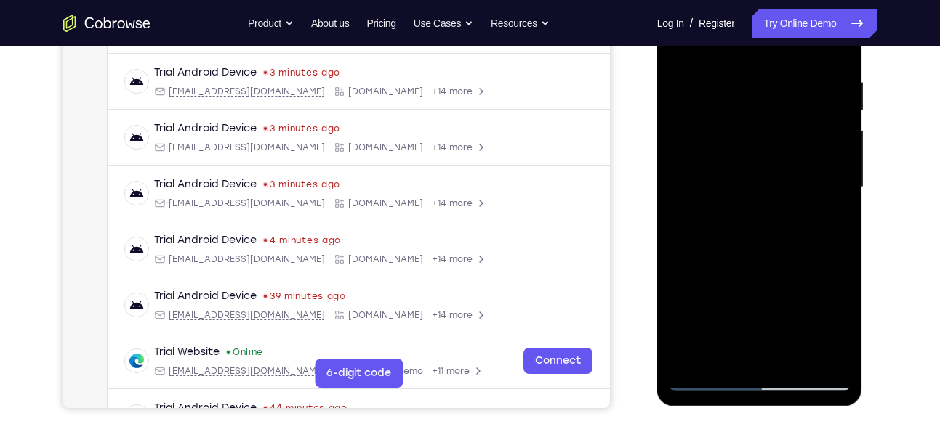
scroll to position [270, 0]
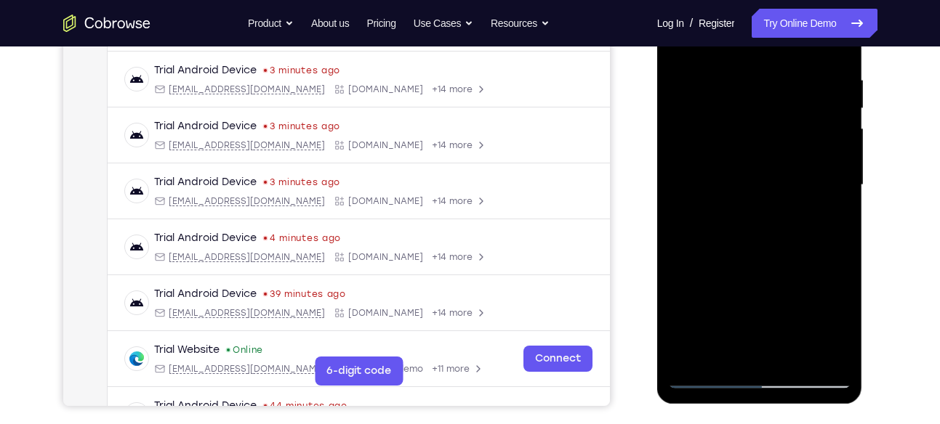
drag, startPoint x: 831, startPoint y: 131, endPoint x: 784, endPoint y: 178, distance: 66.8
click at [784, 178] on div at bounding box center [759, 185] width 183 height 407
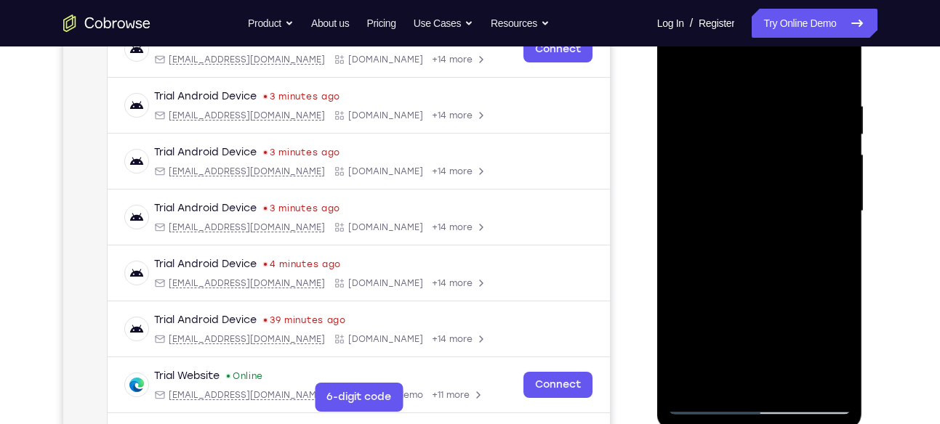
scroll to position [241, 0]
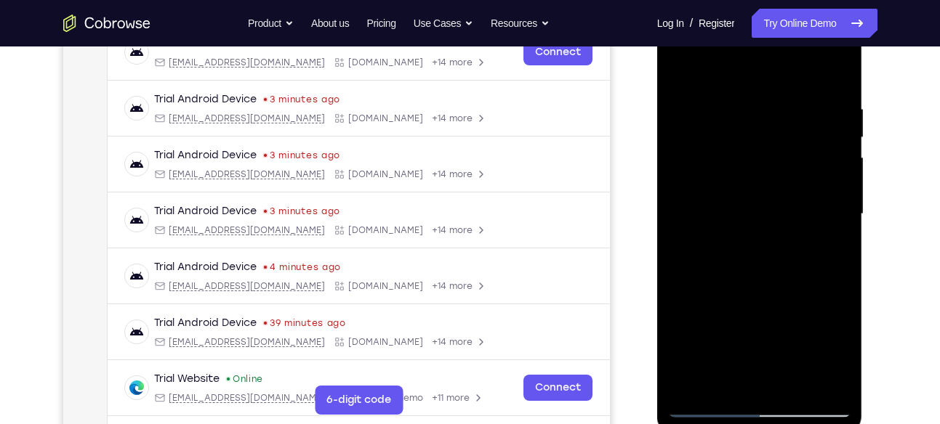
drag, startPoint x: 823, startPoint y: 196, endPoint x: 793, endPoint y: 206, distance: 31.3
click at [793, 206] on div at bounding box center [759, 214] width 183 height 407
drag, startPoint x: 833, startPoint y: 151, endPoint x: 808, endPoint y: 153, distance: 25.5
click at [808, 153] on div at bounding box center [759, 214] width 183 height 407
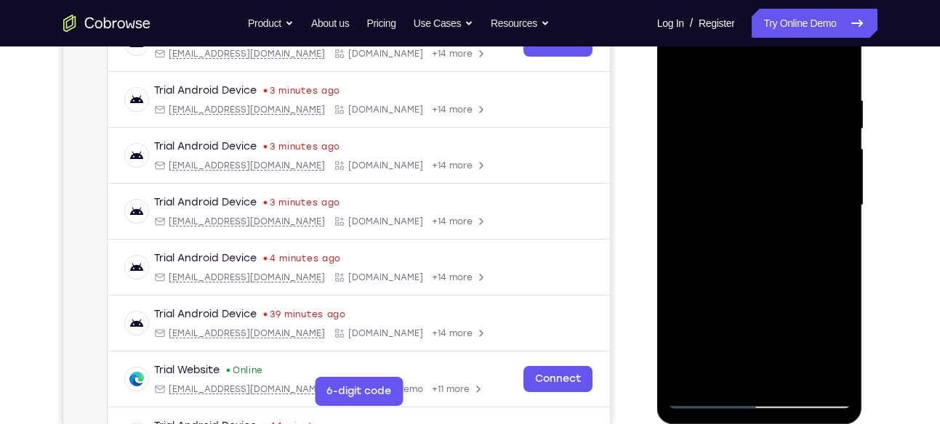
scroll to position [249, 0]
drag, startPoint x: 828, startPoint y: 134, endPoint x: 785, endPoint y: 142, distance: 44.3
click at [785, 142] on div at bounding box center [759, 206] width 183 height 407
drag, startPoint x: 825, startPoint y: 161, endPoint x: 773, endPoint y: 164, distance: 51.7
click at [773, 164] on div at bounding box center [759, 206] width 183 height 407
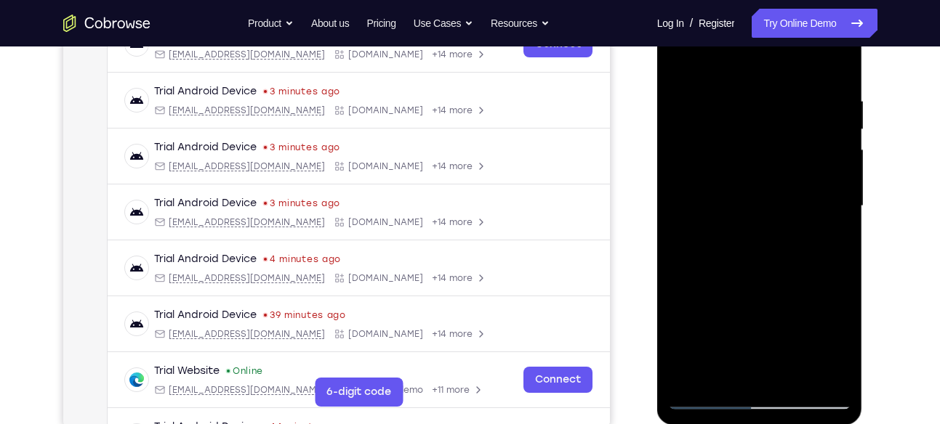
drag, startPoint x: 796, startPoint y: 159, endPoint x: 743, endPoint y: 176, distance: 55.6
click at [743, 176] on div at bounding box center [759, 206] width 183 height 407
drag, startPoint x: 806, startPoint y: 129, endPoint x: 753, endPoint y: 137, distance: 53.8
click at [753, 137] on div at bounding box center [759, 206] width 183 height 407
drag, startPoint x: 807, startPoint y: 121, endPoint x: 735, endPoint y: 117, distance: 72.0
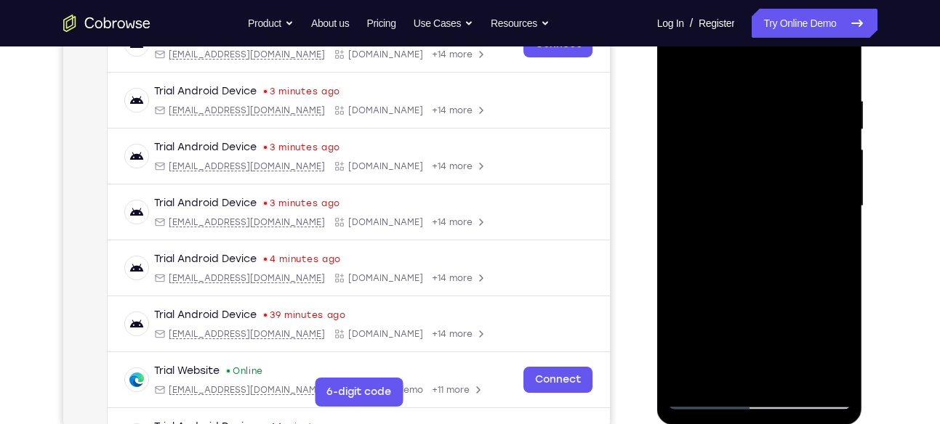
click at [735, 117] on div at bounding box center [759, 206] width 183 height 407
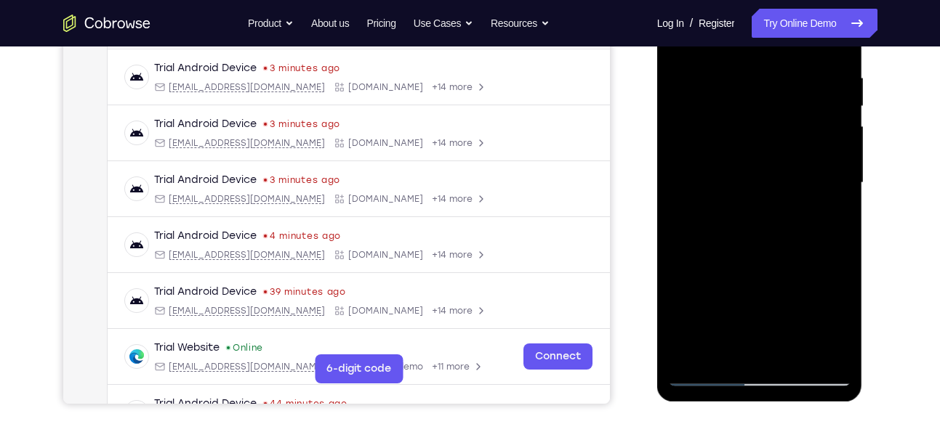
scroll to position [272, 0]
drag, startPoint x: 828, startPoint y: 148, endPoint x: 798, endPoint y: 157, distance: 31.7
click at [798, 157] on div at bounding box center [759, 182] width 183 height 407
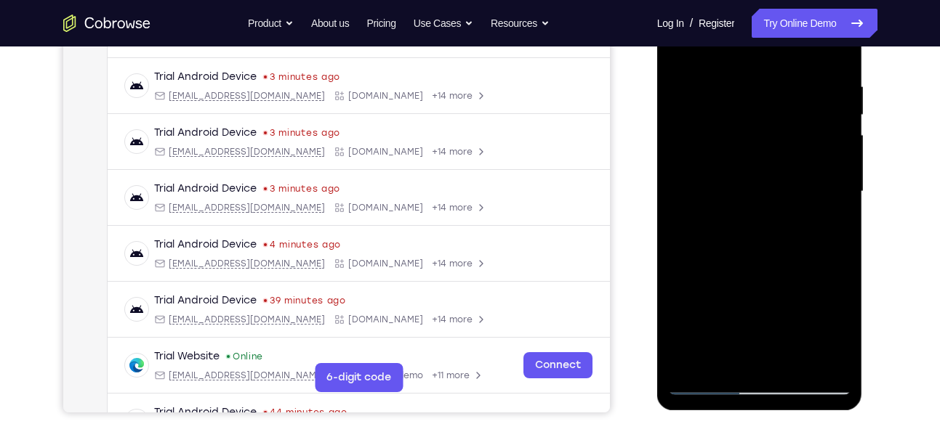
scroll to position [248, 0]
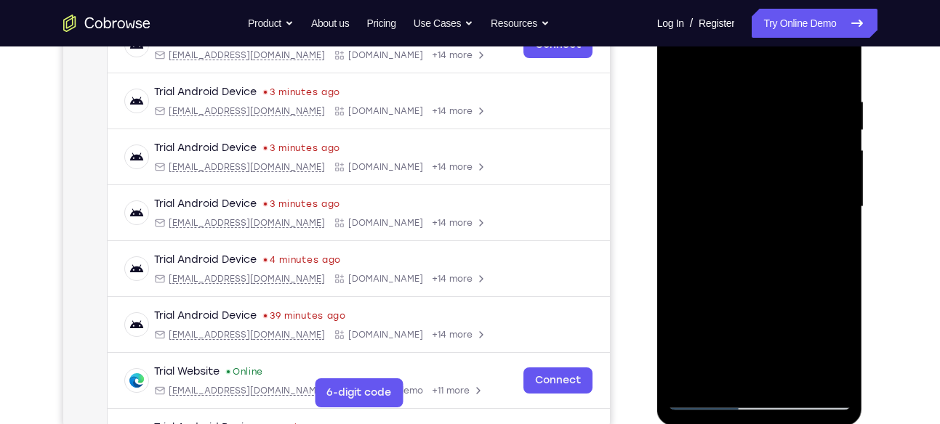
drag, startPoint x: 828, startPoint y: 179, endPoint x: 771, endPoint y: 195, distance: 58.7
click at [771, 195] on div at bounding box center [759, 207] width 183 height 407
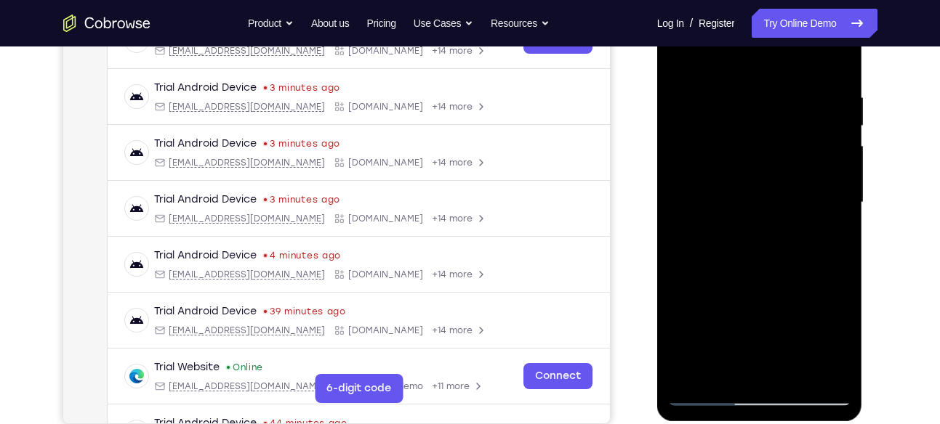
scroll to position [253, 0]
drag, startPoint x: 824, startPoint y: 195, endPoint x: 674, endPoint y: 193, distance: 150.4
click at [674, 193] on div at bounding box center [759, 202] width 183 height 407
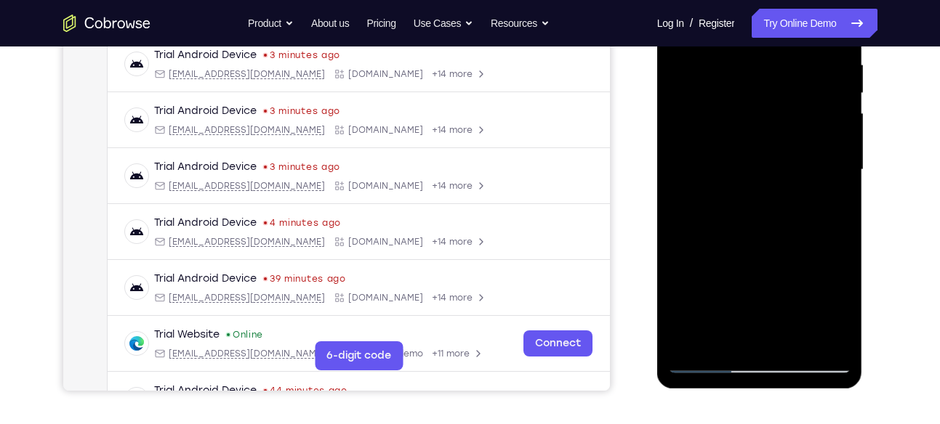
drag, startPoint x: 809, startPoint y: 195, endPoint x: 726, endPoint y: 198, distance: 82.9
click at [726, 198] on div at bounding box center [759, 170] width 183 height 407
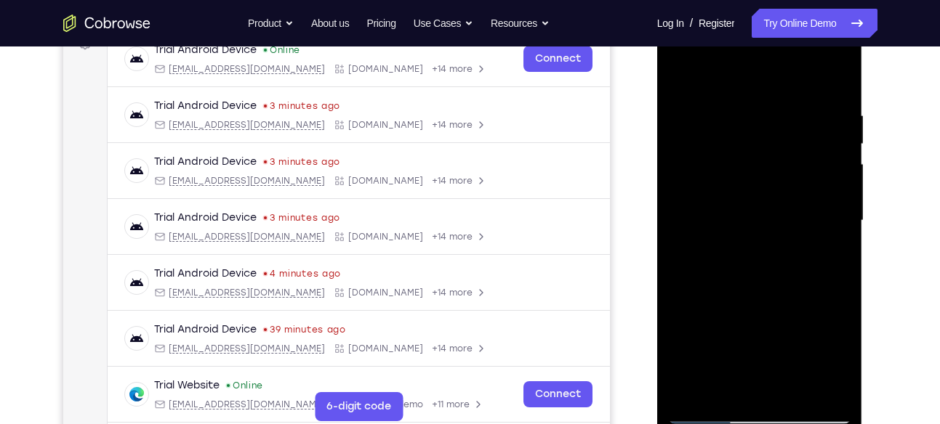
scroll to position [233, 0]
drag, startPoint x: 843, startPoint y: 163, endPoint x: 807, endPoint y: 185, distance: 42.4
click at [807, 185] on div at bounding box center [759, 221] width 183 height 407
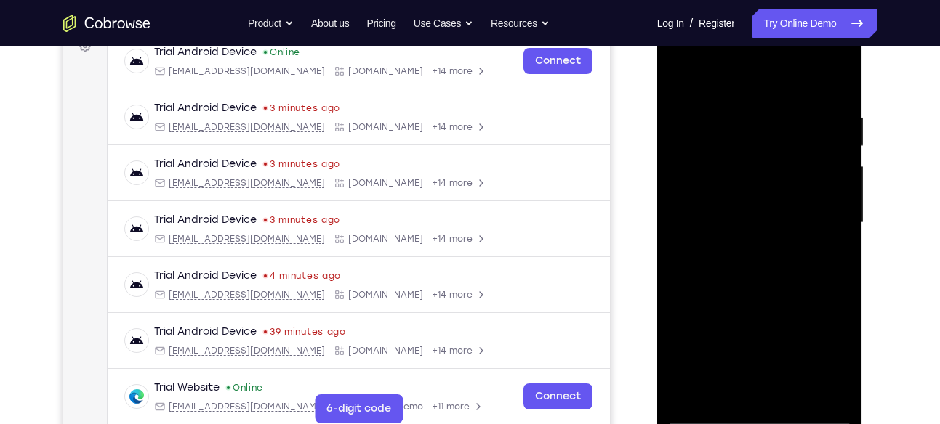
scroll to position [231, 0]
drag, startPoint x: 833, startPoint y: 129, endPoint x: 797, endPoint y: 147, distance: 40.3
click at [797, 147] on div at bounding box center [759, 223] width 183 height 407
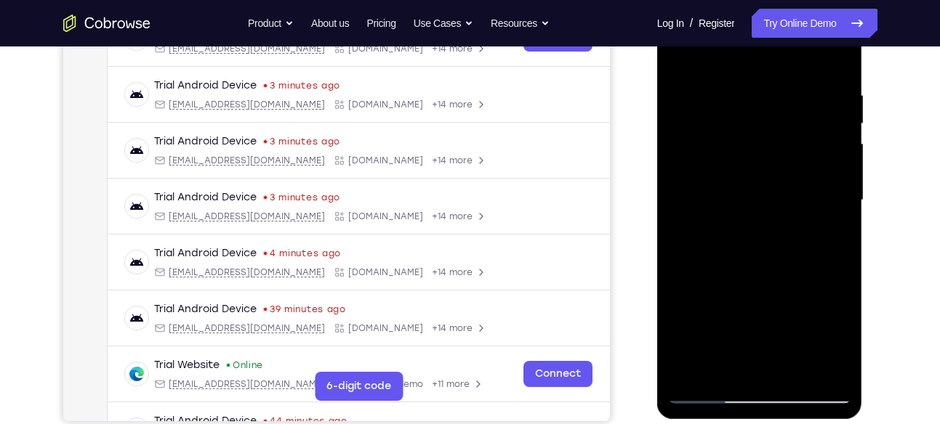
scroll to position [256, 0]
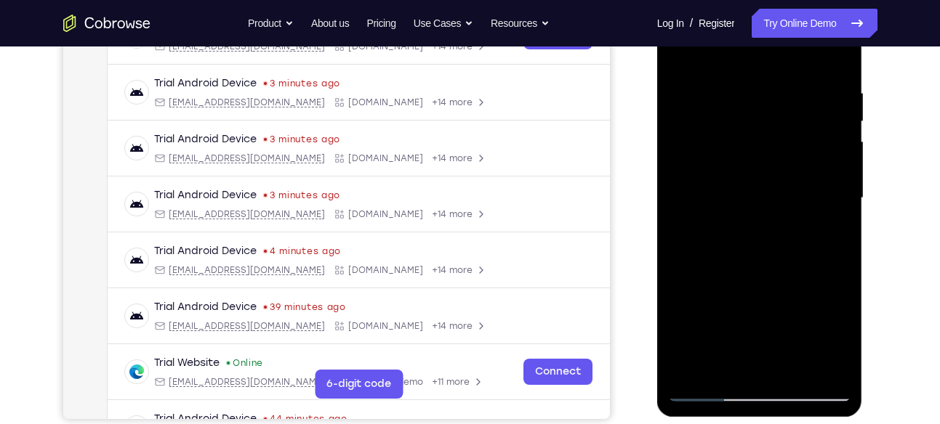
drag, startPoint x: 836, startPoint y: 181, endPoint x: 788, endPoint y: 190, distance: 48.9
click at [788, 190] on div at bounding box center [759, 198] width 183 height 407
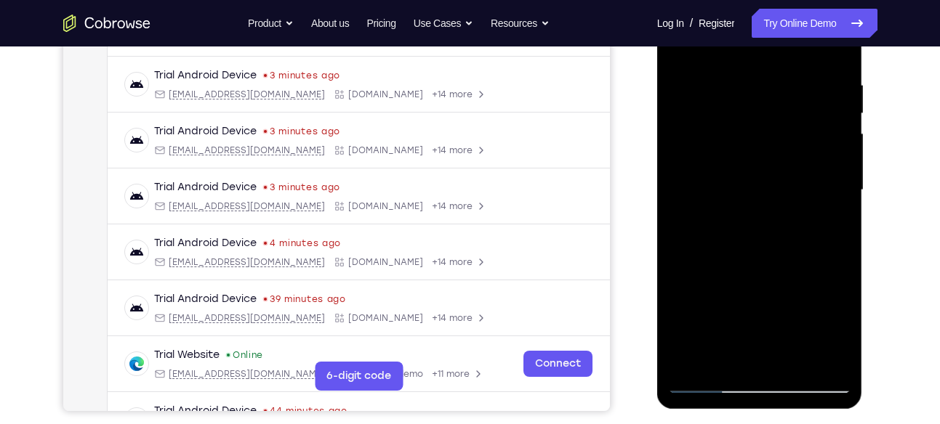
scroll to position [251, 0]
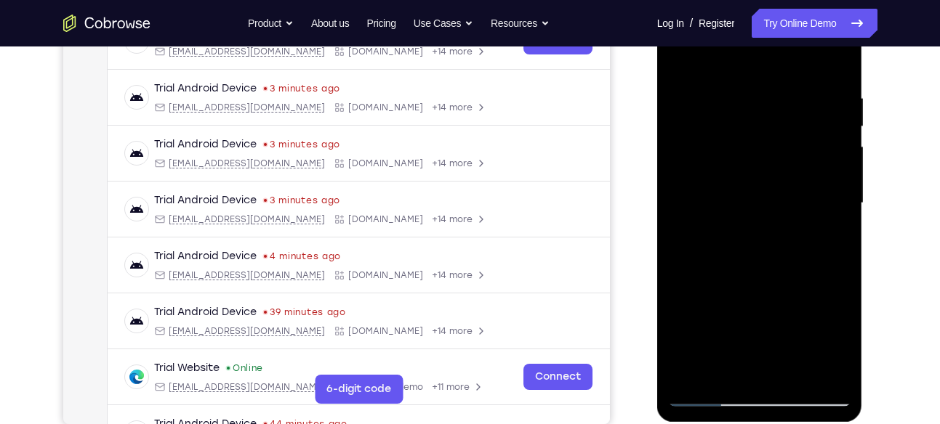
click at [834, 178] on div at bounding box center [759, 203] width 183 height 407
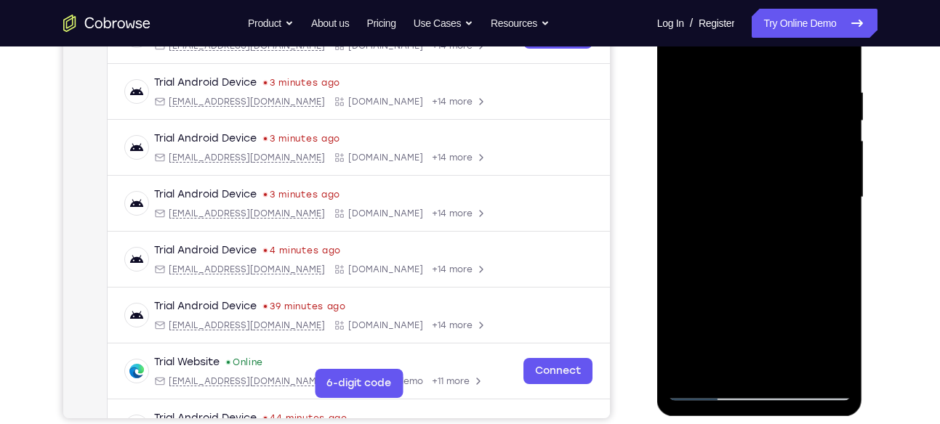
scroll to position [254, 0]
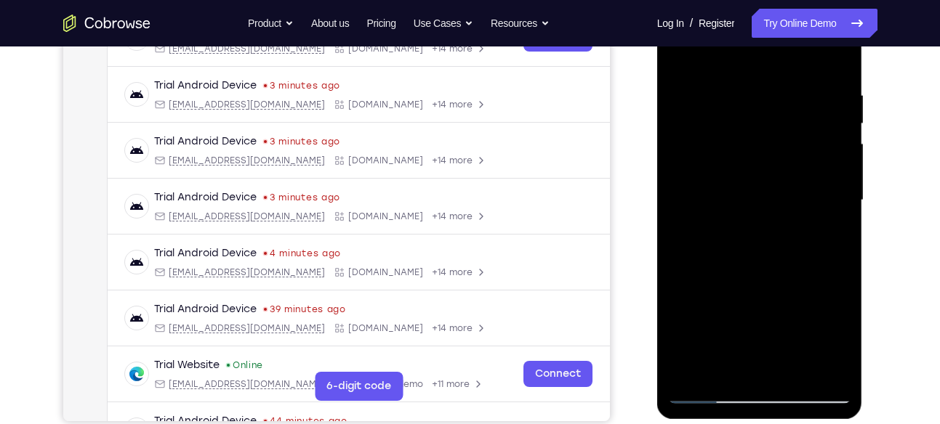
drag, startPoint x: 836, startPoint y: 145, endPoint x: 771, endPoint y: 155, distance: 66.2
click at [771, 155] on div at bounding box center [759, 200] width 183 height 407
drag, startPoint x: 777, startPoint y: 169, endPoint x: 749, endPoint y: 169, distance: 27.6
click at [749, 169] on div at bounding box center [759, 200] width 183 height 407
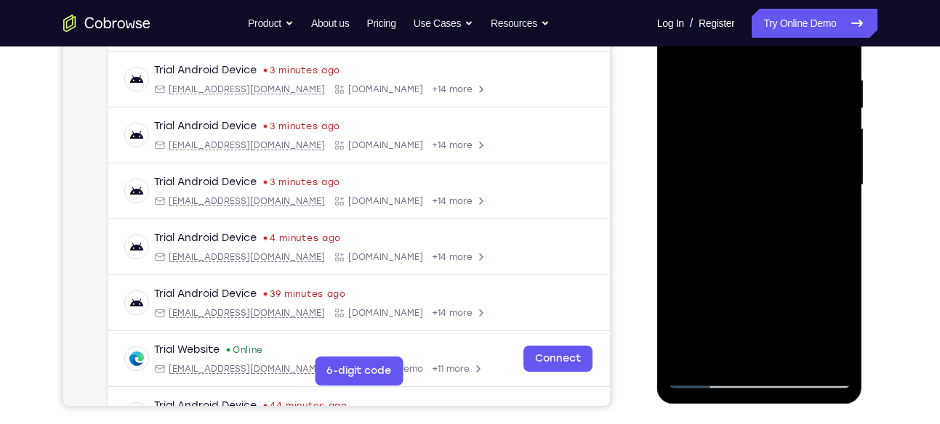
scroll to position [275, 0]
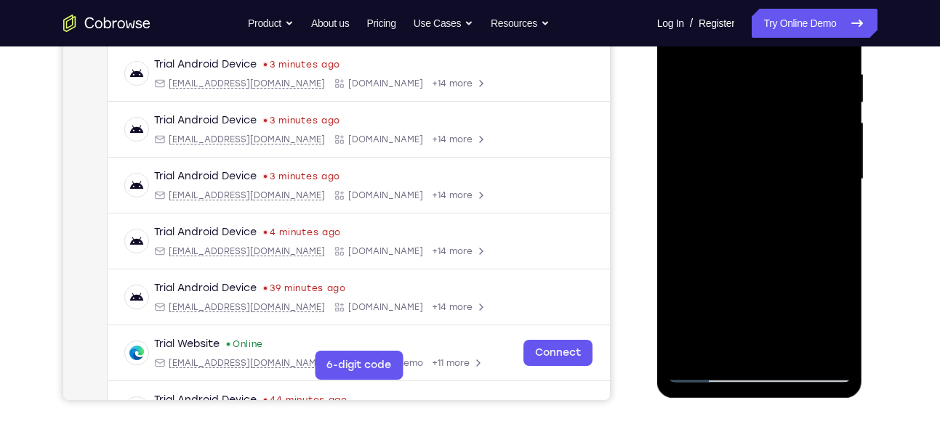
drag, startPoint x: 828, startPoint y: 142, endPoint x: 752, endPoint y: 188, distance: 88.7
click at [752, 188] on div at bounding box center [759, 179] width 183 height 407
drag, startPoint x: 822, startPoint y: 149, endPoint x: 748, endPoint y: 163, distance: 75.5
click at [748, 163] on div at bounding box center [759, 179] width 183 height 407
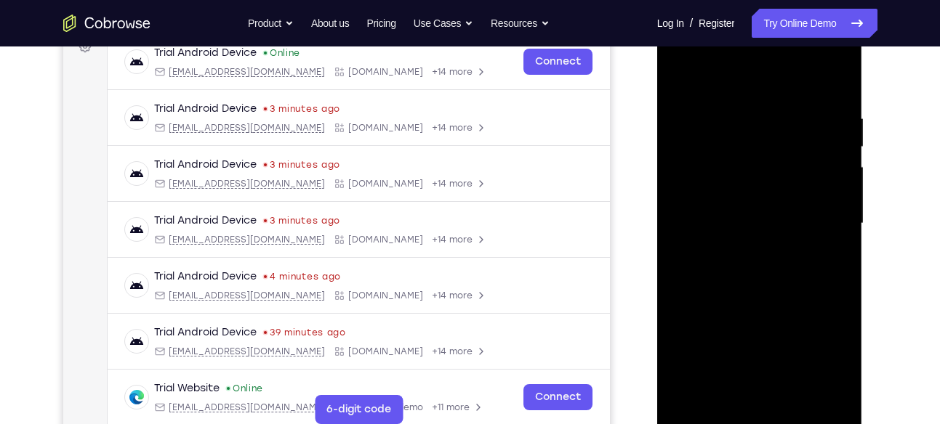
scroll to position [227, 0]
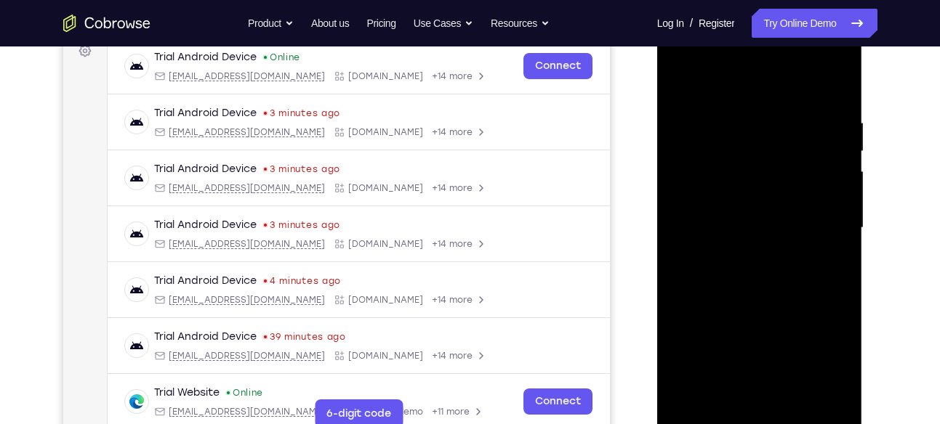
drag, startPoint x: 827, startPoint y: 218, endPoint x: 761, endPoint y: 222, distance: 65.5
click at [761, 222] on div at bounding box center [759, 228] width 183 height 407
drag, startPoint x: 826, startPoint y: 224, endPoint x: 722, endPoint y: 225, distance: 104.6
click at [722, 225] on div at bounding box center [759, 228] width 183 height 407
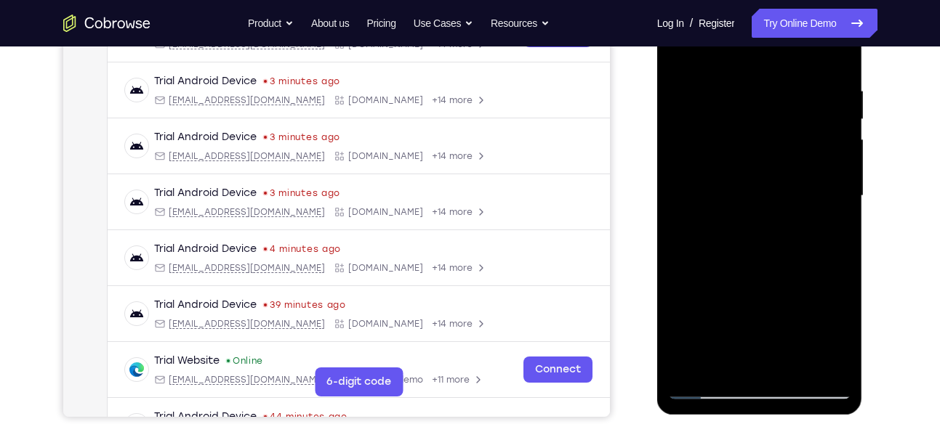
scroll to position [260, 0]
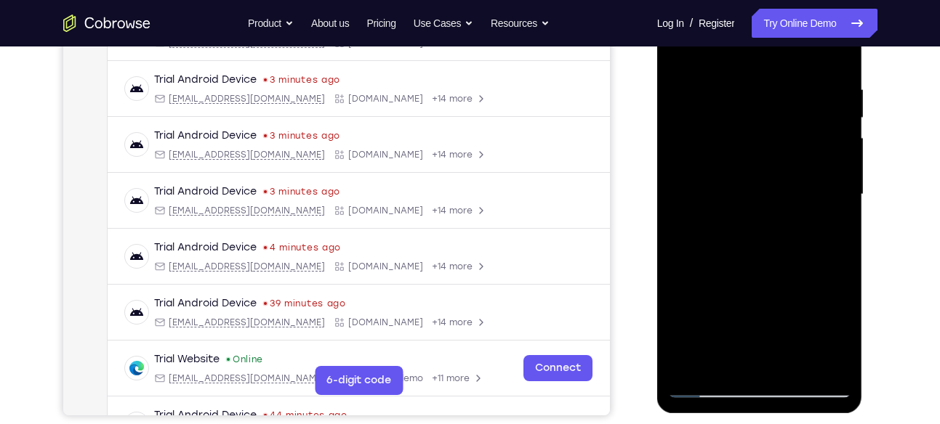
click at [823, 156] on div at bounding box center [759, 194] width 183 height 407
drag, startPoint x: 827, startPoint y: 176, endPoint x: 725, endPoint y: 180, distance: 101.8
click at [725, 180] on div at bounding box center [759, 194] width 183 height 407
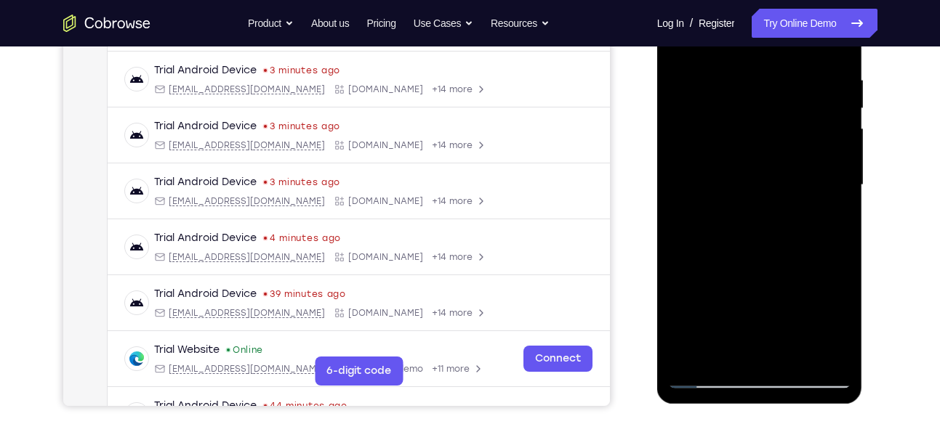
scroll to position [251, 0]
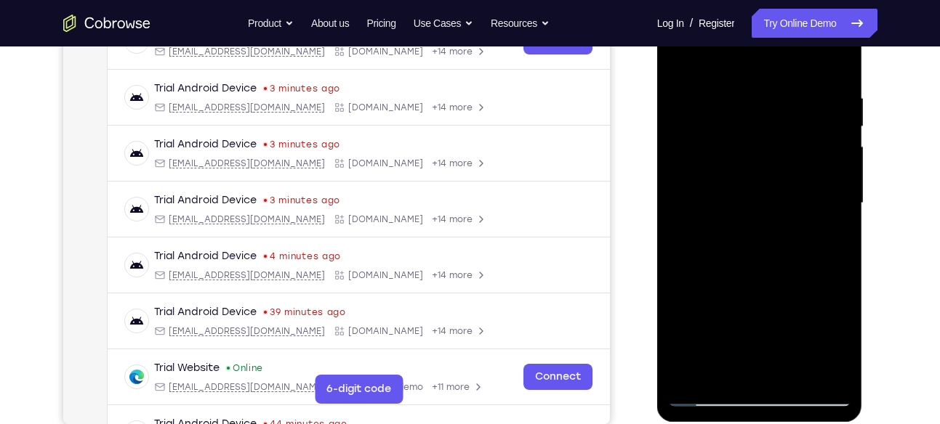
click at [836, 143] on div at bounding box center [759, 203] width 183 height 407
drag, startPoint x: 836, startPoint y: 159, endPoint x: 783, endPoint y: 159, distance: 53.0
click at [783, 159] on div at bounding box center [759, 203] width 183 height 407
drag, startPoint x: 823, startPoint y: 121, endPoint x: 731, endPoint y: 128, distance: 92.6
click at [731, 128] on div at bounding box center [759, 203] width 183 height 407
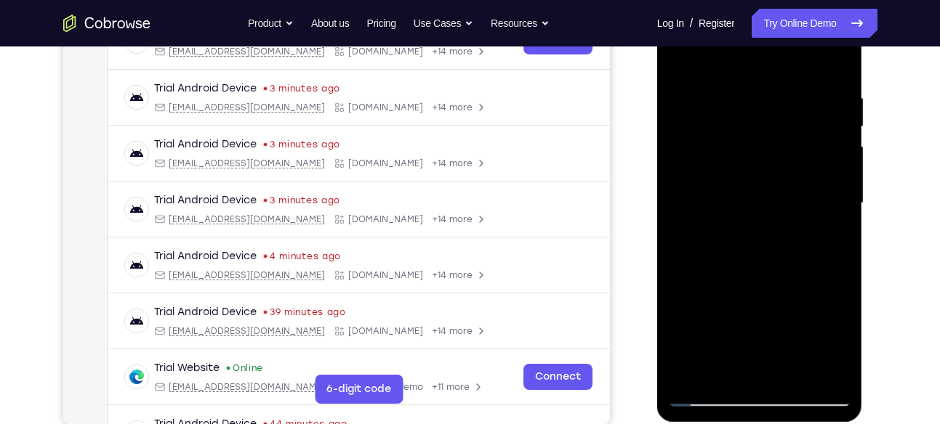
click at [828, 164] on div at bounding box center [759, 203] width 183 height 407
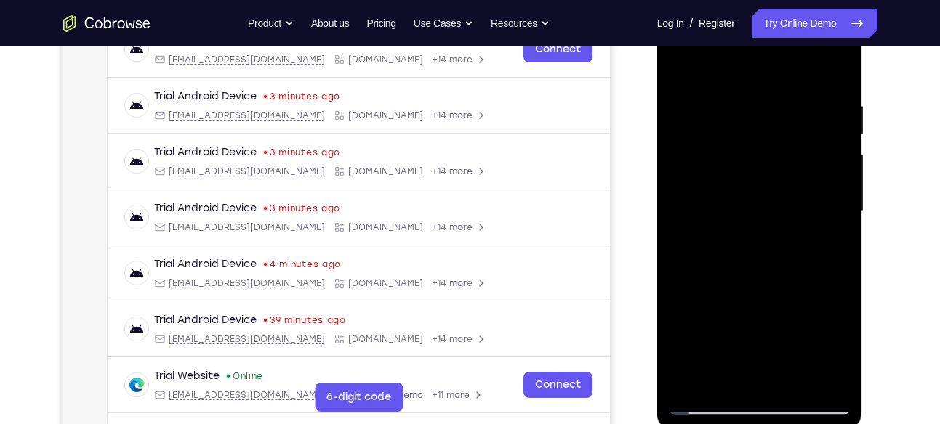
scroll to position [241, 0]
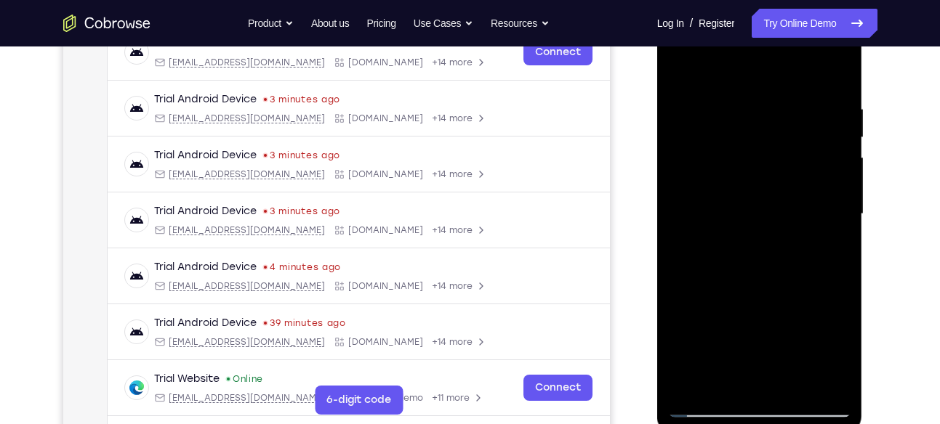
click at [840, 207] on div at bounding box center [759, 214] width 183 height 407
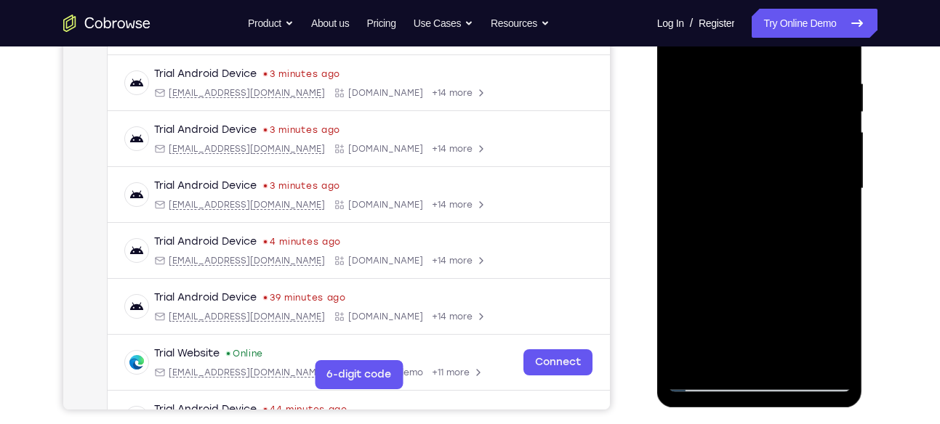
scroll to position [280, 0]
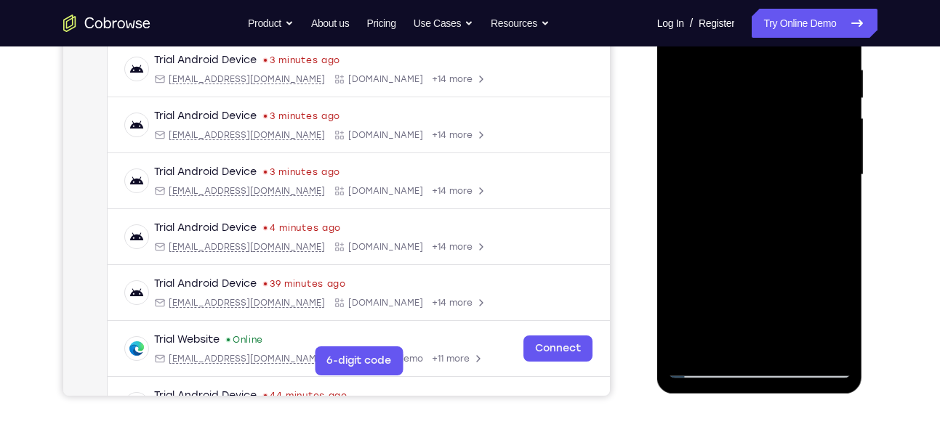
click at [835, 132] on div at bounding box center [759, 175] width 183 height 407
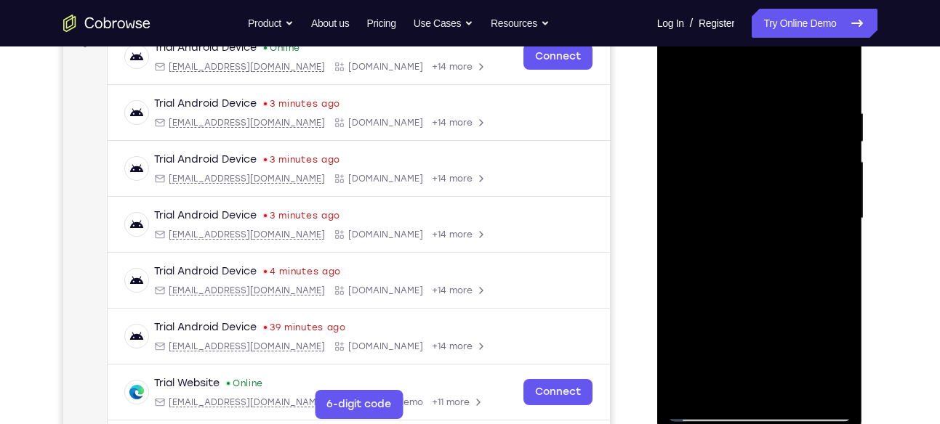
scroll to position [235, 0]
click at [831, 154] on div at bounding box center [759, 219] width 183 height 407
drag, startPoint x: 820, startPoint y: 191, endPoint x: 748, endPoint y: 190, distance: 71.9
click at [748, 190] on div at bounding box center [759, 219] width 183 height 407
